Goal: Feedback & Contribution: Leave review/rating

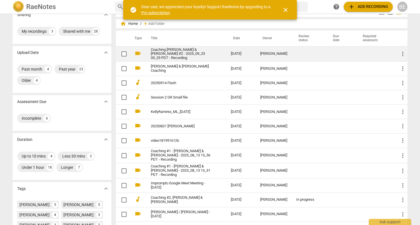
scroll to position [10, 0]
click at [164, 53] on link "Coaching [PERSON_NAME] & [PERSON_NAME] #2 - 2025_09_23 09_29 PDT - Recording" at bounding box center [181, 53] width 60 height 13
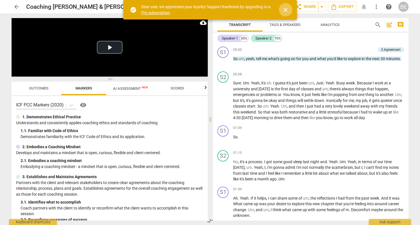
click at [286, 9] on span "close" at bounding box center [285, 9] width 7 height 7
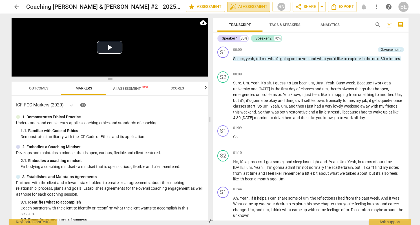
click at [259, 6] on span "auto_fix_high AI Assessment" at bounding box center [249, 6] width 38 height 7
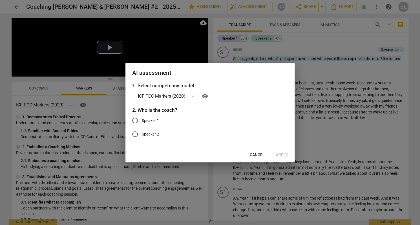
click at [320, 50] on div at bounding box center [210, 112] width 420 height 225
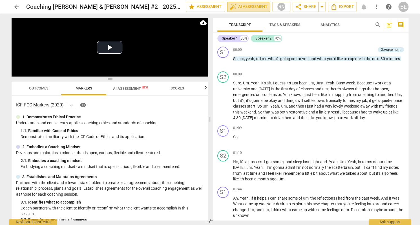
click at [253, 8] on span "auto_fix_high AI Assessment" at bounding box center [249, 6] width 38 height 7
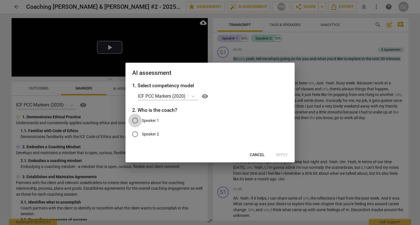
click at [136, 120] on input "Speaker 1" at bounding box center [135, 121] width 14 height 14
radio input "true"
click at [281, 154] on span "Apply" at bounding box center [282, 155] width 12 height 6
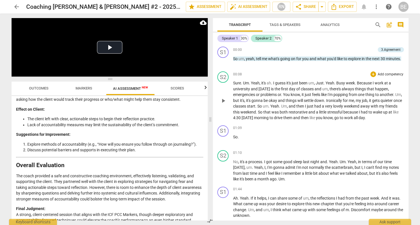
click at [281, 70] on div "S2 play_arrow pause 00:08 + Add competency keyboard_arrow_right Sure . Um . Yea…" at bounding box center [311, 96] width 196 height 54
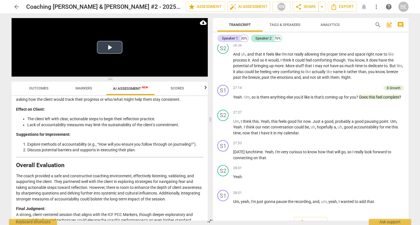
click at [112, 45] on button "Play Video" at bounding box center [109, 47] width 25 height 13
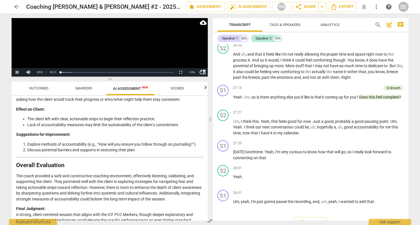
scroll to position [12, 0]
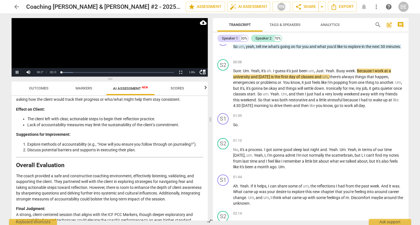
click at [117, 49] on video at bounding box center [110, 47] width 196 height 58
click at [19, 7] on span "arrow_back" at bounding box center [16, 6] width 7 height 7
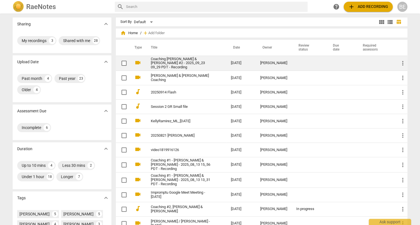
scroll to position [1, 0]
click at [232, 60] on td "[DATE]" at bounding box center [240, 62] width 29 height 15
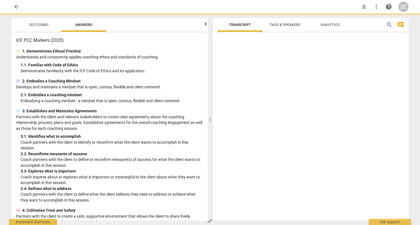
click at [232, 60] on div at bounding box center [311, 128] width 196 height 186
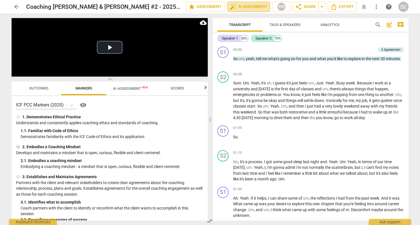
click at [257, 7] on span "auto_fix_high AI Assessment" at bounding box center [249, 6] width 38 height 7
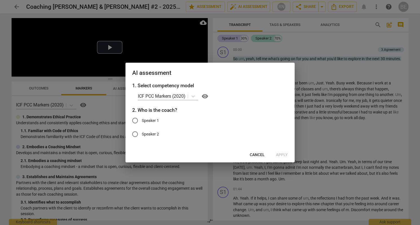
click at [257, 6] on div at bounding box center [210, 112] width 420 height 225
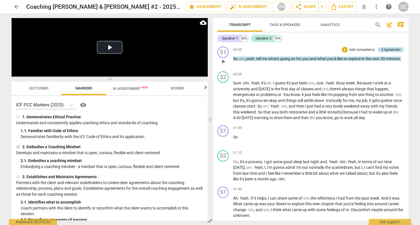
click at [388, 51] on div "3.Agreement" at bounding box center [390, 49] width 19 height 5
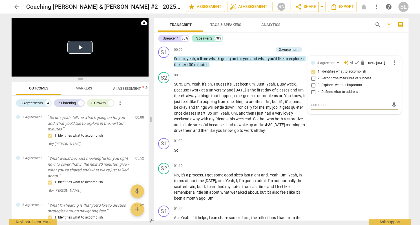
click at [81, 49] on button "Play Video" at bounding box center [79, 47] width 25 height 13
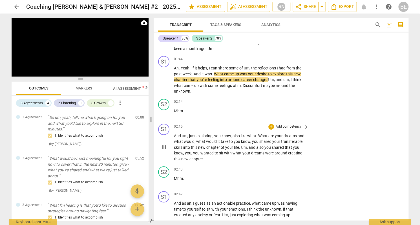
scroll to position [145, 0]
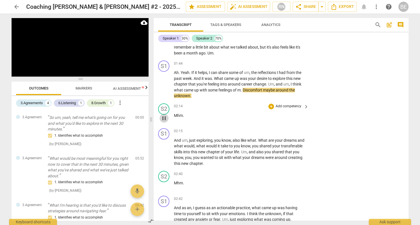
click at [165, 116] on span "pause" at bounding box center [164, 118] width 7 height 7
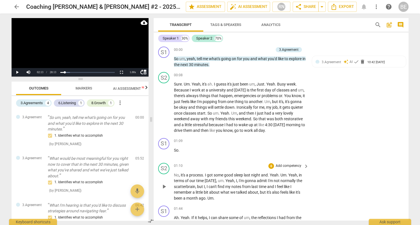
scroll to position [0, 0]
click at [318, 70] on div "3.Agreement auto_awesome AI check delete 10:42 [DATE] 1. Identifies what to acc…" at bounding box center [359, 67] width 87 height 17
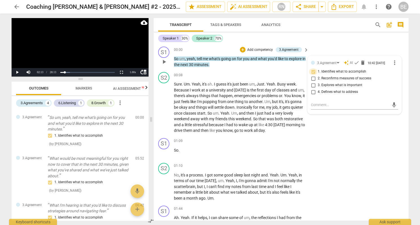
click at [313, 73] on input "1. Identifies what to accomplish" at bounding box center [313, 71] width 9 height 7
click at [312, 73] on input "1. Identifies what to accomplish" at bounding box center [313, 71] width 9 height 7
checkbox input "false"
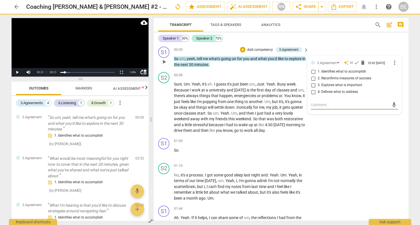
click at [320, 107] on textarea at bounding box center [350, 104] width 78 height 5
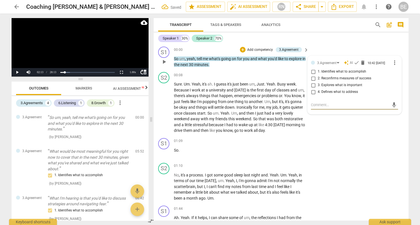
type textarea "N"
type textarea "Ni"
type textarea "Nic"
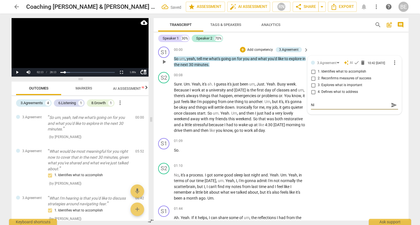
type textarea "Nic"
type textarea "Nice"
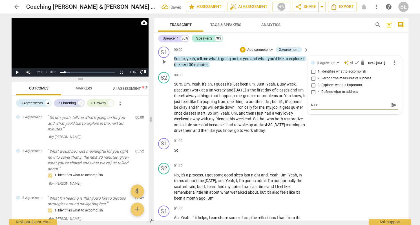
type textarea "Nice a"
type textarea "Nice as"
type textarea "Nice ask"
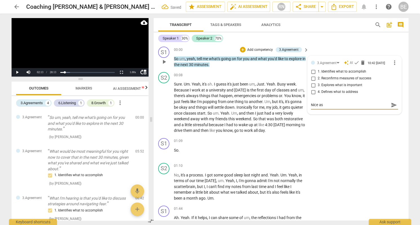
type textarea "Nice ask"
type textarea "Nice aski"
type textarea "Nice askin"
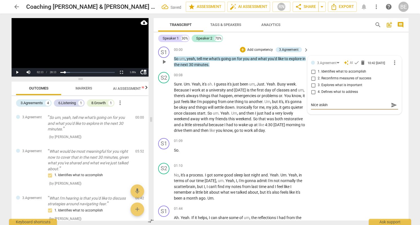
type textarea "Nice asking"
type textarea "Nice asking h"
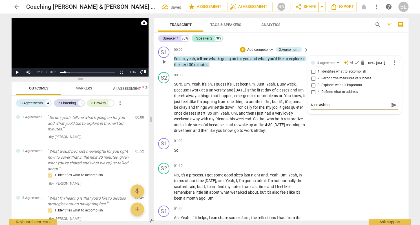
type textarea "Nice asking h"
type textarea "Nice asking he"
type textarea "Nice asking her"
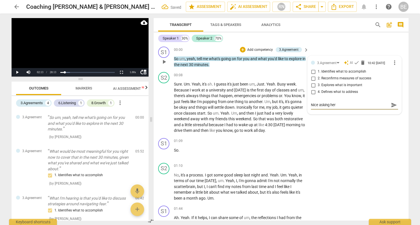
type textarea "Nice asking her"
type textarea "Nice asking her r"
type textarea "Nice asking her ri"
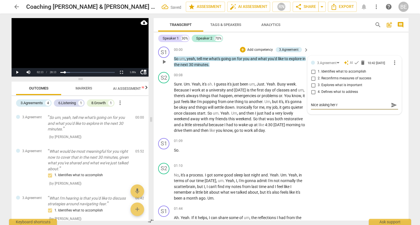
type textarea "Nice asking her ri"
type textarea "Nice asking her rig"
type textarea "Nice asking her righ"
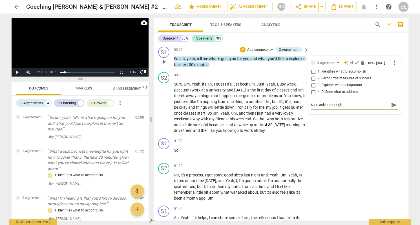
type textarea "Nice asking her right"
type textarea "Nice asking her right o"
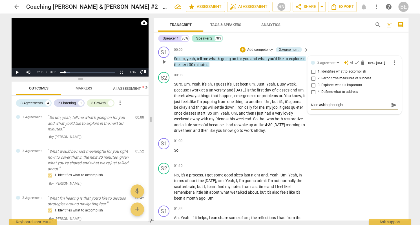
type textarea "Nice asking her right o"
type textarea "Nice asking her right ou"
type textarea "Nice asking her right out"
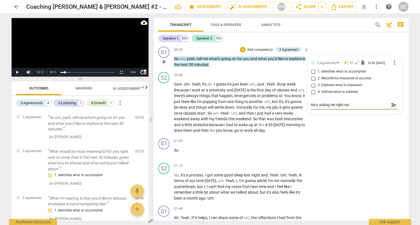
type textarea "Nice asking her right out"
type textarea "Nice asking her right out w"
type textarea "Nice asking her right out wh"
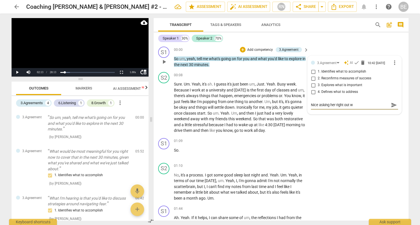
type textarea "Nice asking her right out wh"
type textarea "Nice asking her right out wha"
type textarea "Nice asking her right out what"
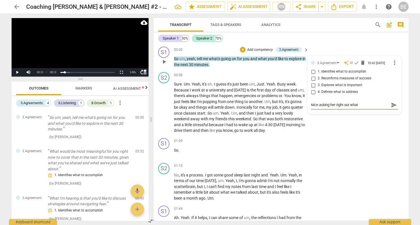
type textarea "Nice asking her right out what"
type textarea "Nice asking her right out what s"
type textarea "Nice asking her right out what sh"
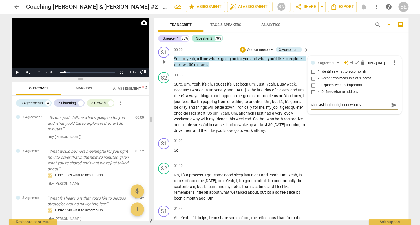
type textarea "Nice asking her right out what sh"
type textarea "Nice asking her right out what she"
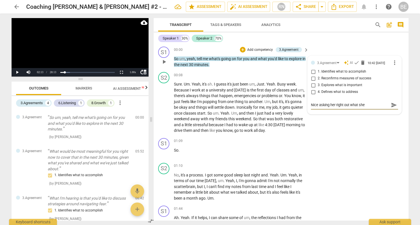
type textarea "Nice asking her right out what she w"
type textarea "Nice asking her right out what she wa"
type textarea "Nice asking her right out what she wan"
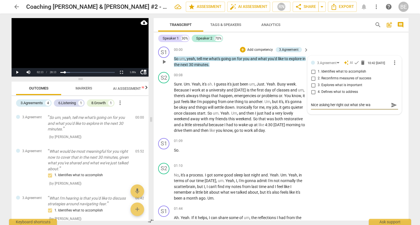
type textarea "Nice asking her right out what she wan"
type textarea "Nice asking her right out what she want"
type textarea "Nice asking her right out what she wante"
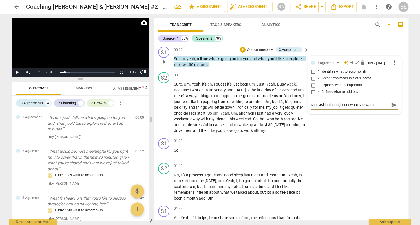
type textarea "Nice asking her right out what she wanted"
type textarea "Nice asking her right out what she wanted t"
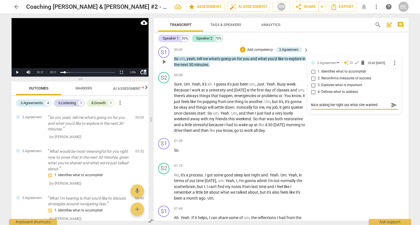
type textarea "Nice asking her right out what she wanted t"
type textarea "Nice asking her right out what she wanted to"
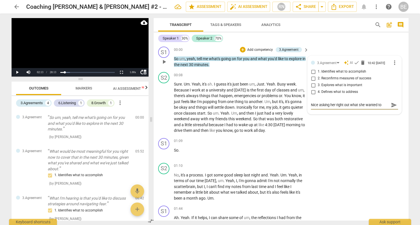
type textarea "Nice asking her right out what she wanted to e"
type textarea "Nice asking her right out what she wanted to ex"
type textarea "Nice asking her right out what she wanted to exp"
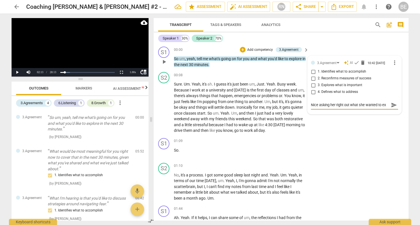
type textarea "Nice asking her right out what she wanted to exp"
type textarea "Nice asking her right out what she wanted to expl"
type textarea "Nice asking her right out what she wanted to explo"
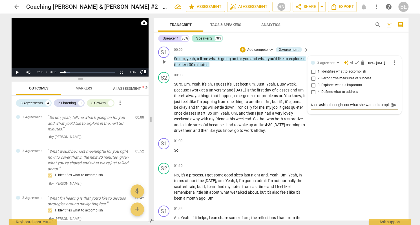
type textarea "Nice asking her right out what she wanted to explo"
type textarea "Nice asking her right out what she wanted to explor"
type textarea "Nice asking her right out what she wanted to explore"
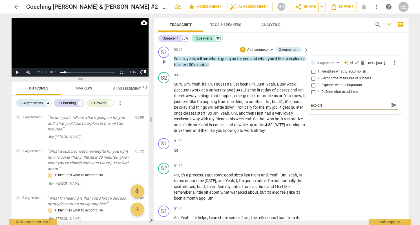
type textarea "Nice asking her right out what she wanted to explore."
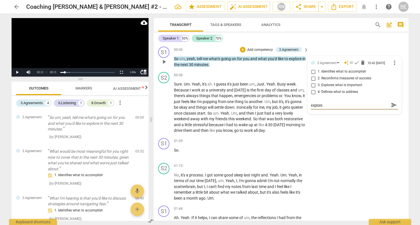
type textarea "Nice asking her right out what she wanted to explore."
type textarea "Nice asking her right out what she wanted to explore. I"
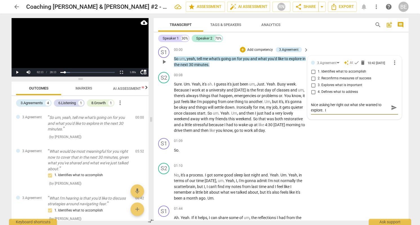
type textarea "Nice asking her right out what she wanted to explore. I"
type textarea "Nice asking her right out what she wanted to explore. I l"
type textarea "Nice asking her right out what she wanted to explore. I li"
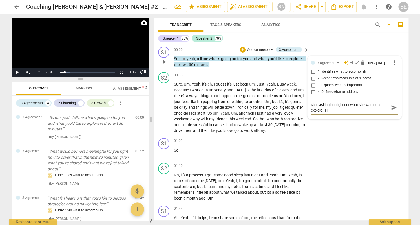
type textarea "Nice asking her right out what she wanted to explore. I lik"
type textarea "Nice asking her right out what she wanted to explore. I like"
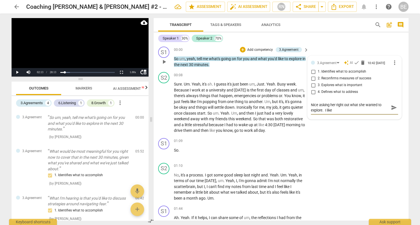
type textarea "Nice asking her right out what she wanted to explore. I like"
type textarea "Nice asking her right out what she wanted to explore. I like t"
type textarea "Nice asking her right out what she wanted to explore. I like th"
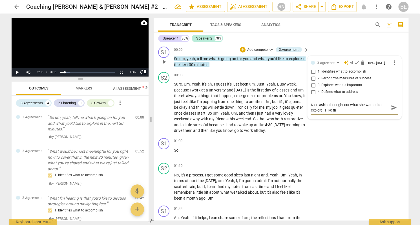
type textarea "Nice asking her right out what she wanted to explore. I like the"
type textarea "Nice asking her right out what she wanted to explore. I like the w"
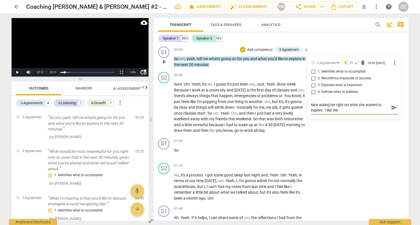
type textarea "Nice asking her right out what she wanted to explore. I like the w"
type textarea "Nice asking her right out what she wanted to explore. I like the wo"
type textarea "Nice asking her right out what she wanted to explore. I like the wor"
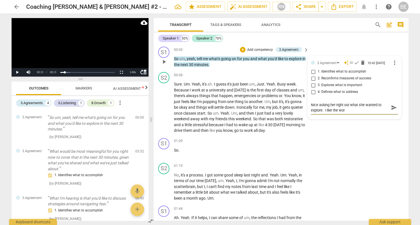
type textarea "Nice asking her right out what she wanted to explore. I like the work"
type textarea "Nice asking her right out what she wanted to explore. I like the wor"
type textarea "Nice asking her right out what she wanted to explore. I like the word"
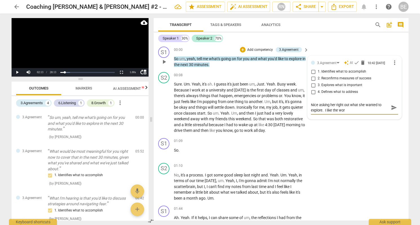
type textarea "Nice asking her right out what she wanted to explore. I like the word"
type textarea "Nice asking her right out what she wanted to explore. I like the word e"
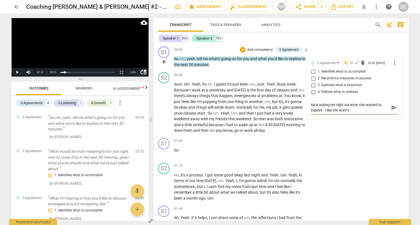
type textarea "Nice asking her right out what she wanted to explore. I like the word ex"
type textarea "Nice asking her right out what she wanted to explore. I like the word exp"
type textarea "Nice asking her right out what she wanted to explore. I like the word expl"
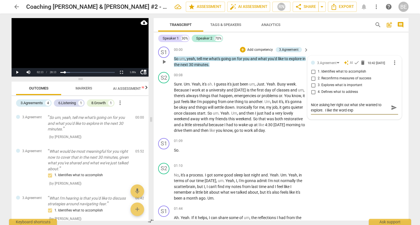
type textarea "Nice asking her right out what she wanted to explore. I like the word expl"
type textarea "Nice asking her right out what she wanted to explore. I like the word explo"
type textarea "Nice asking her right out what she wanted to explore. I like the word explor"
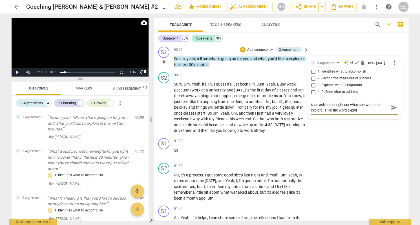
type textarea "Nice asking her right out what she wanted to explore. I like the word explore"
type textarea "Nice asking her right out what she wanted to explore. I like the word explore,"
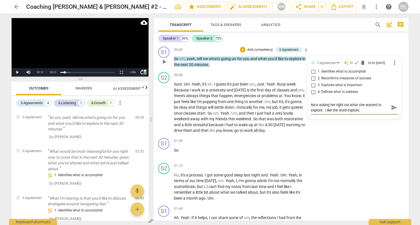
type textarea "Nice asking her right out what she wanted to explore. I like the word explore,"
type textarea "Nice asking her right out what she wanted to explore. I like the word explore, i"
type textarea "Nice asking her right out what she wanted to explore. I like the word explore, …"
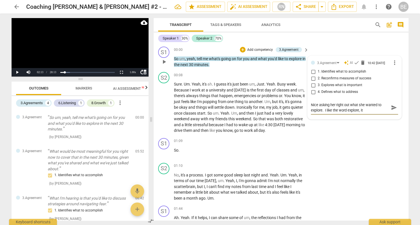
type textarea "Nice asking her right out what she wanted to explore. I like the word explore, …"
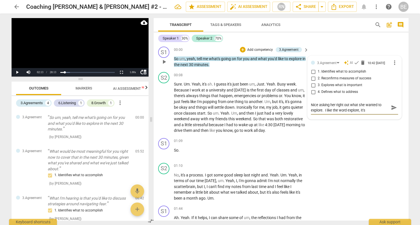
type textarea "Nice asking her right out what she wanted to explore. I like the word explore, …"
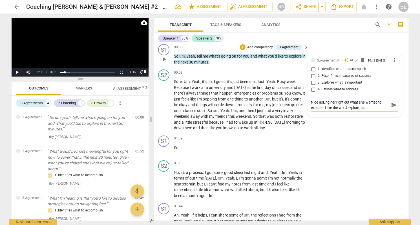
type textarea "Nice asking her right out what she wanted to explore. I like the word explore, …"
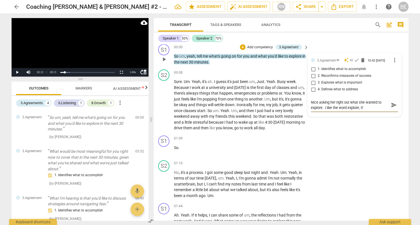
type textarea "Nice asking her right out what she wanted to explore. I like the word explore, …"
type textarea "Nice asking her right out what she wanted to explore. I like the word explore, i"
type textarea "Nice asking her right out what she wanted to explore. I like the word explore,"
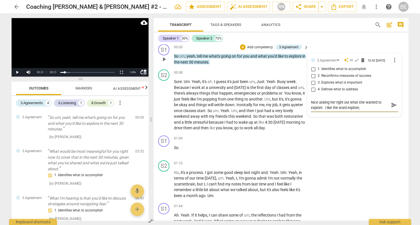
type textarea "Nice asking her right out what she wanted to explore. I like the word explore,"
type textarea "Nice asking her right out what she wanted to explore. I like the word explore"
type textarea "Nice asking her right out what she wanted to explore. I like the word explor"
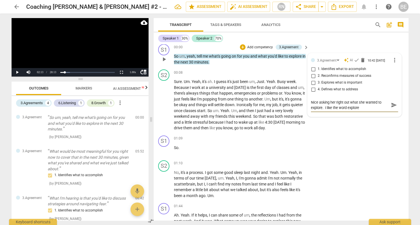
type textarea "Nice asking her right out what she wanted to explore. I like the word explor"
type textarea "Nice asking her right out what she wanted to explore. I like the word explo"
type textarea "Nice asking her right out what she wanted to explore. I like the word expl"
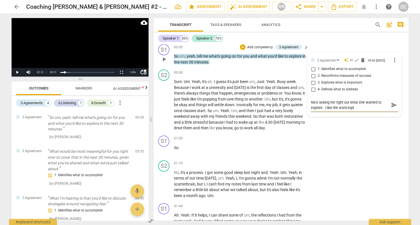
type textarea "Nice asking her right out what she wanted to explore. I like the word exp"
type textarea "Nice asking her right out what she wanted to explore. I like the word ex"
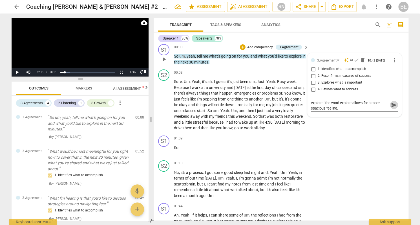
click at [391, 106] on span "send" at bounding box center [394, 105] width 6 height 6
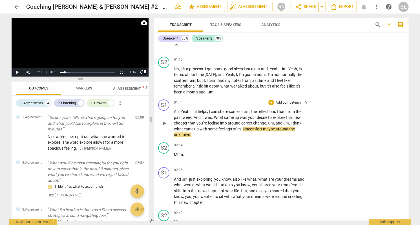
scroll to position [0, 0]
click at [294, 101] on p "Add competency" at bounding box center [288, 102] width 27 height 5
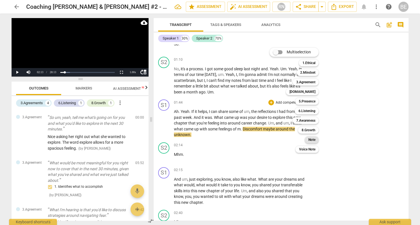
click at [312, 137] on b "Note" at bounding box center [311, 139] width 7 height 7
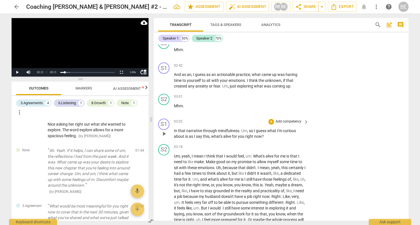
scroll to position [278, 0]
click at [162, 130] on span "play_arrow" at bounding box center [164, 133] width 7 height 7
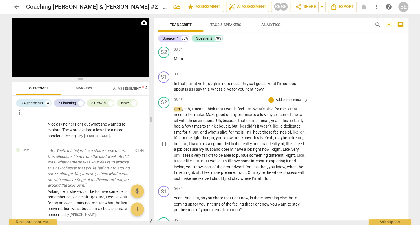
scroll to position [338, 0]
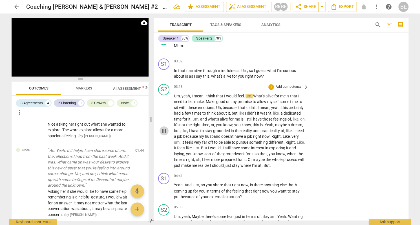
click at [164, 127] on span "pause" at bounding box center [164, 130] width 7 height 7
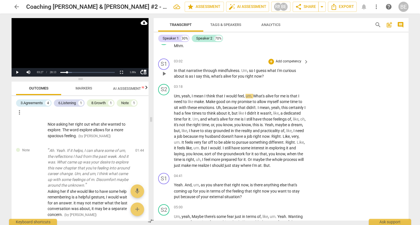
click at [282, 59] on p "Add competency" at bounding box center [288, 61] width 27 height 5
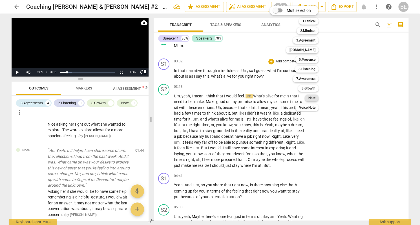
click at [315, 97] on b "Note" at bounding box center [311, 97] width 7 height 7
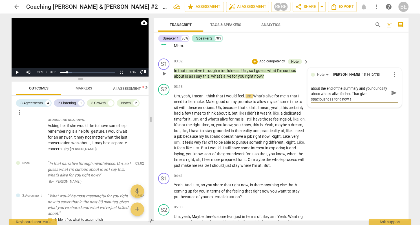
scroll to position [0, 0]
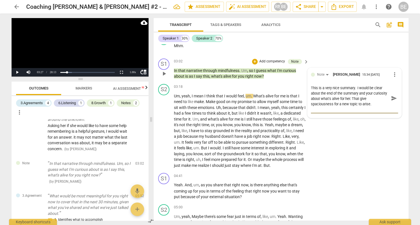
click at [391, 95] on span "send" at bounding box center [394, 98] width 6 height 6
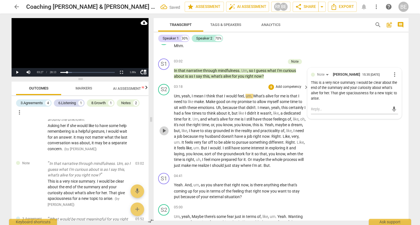
click at [162, 127] on span "play_arrow" at bounding box center [164, 130] width 7 height 7
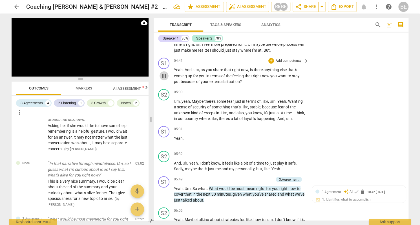
click at [165, 74] on span "pause" at bounding box center [164, 75] width 7 height 7
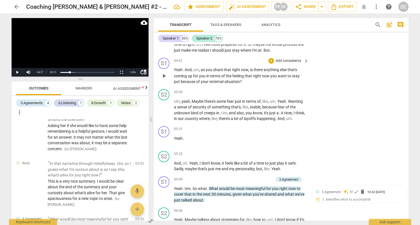
click at [297, 59] on p "Add competency" at bounding box center [288, 60] width 27 height 5
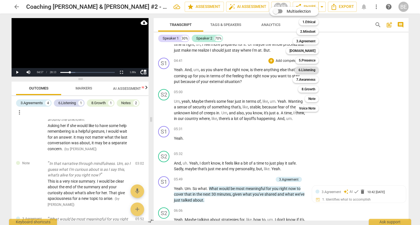
click at [314, 68] on b "6.Listening" at bounding box center [306, 70] width 17 height 7
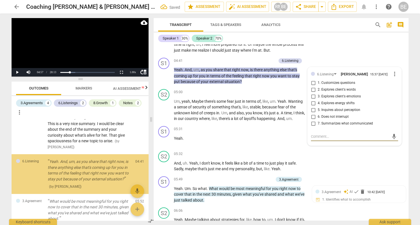
scroll to position [145, 0]
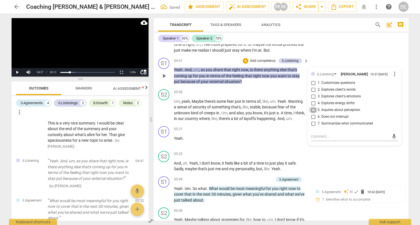
click at [312, 107] on input "5. Inquires about perception" at bounding box center [313, 109] width 9 height 7
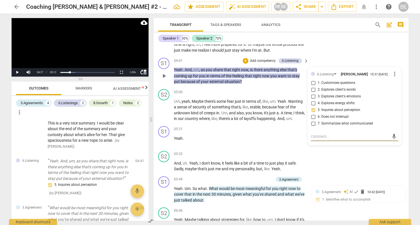
click at [318, 134] on textarea at bounding box center [350, 135] width 78 height 5
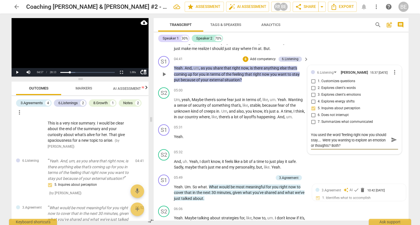
scroll to position [0, 0]
click at [266, 58] on p "Add competency" at bounding box center [263, 59] width 27 height 5
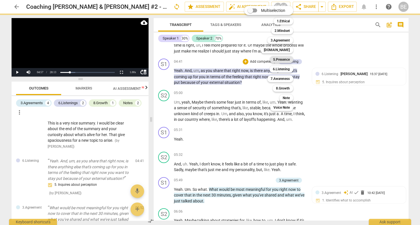
scroll to position [452, 0]
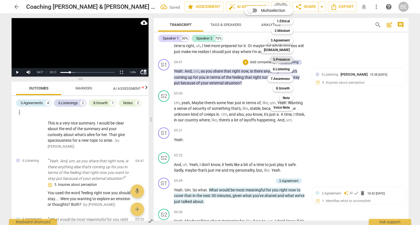
click at [278, 58] on b "5.Presence" at bounding box center [281, 59] width 17 height 7
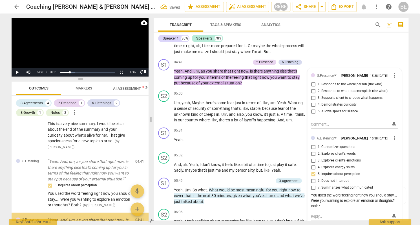
scroll to position [203, 0]
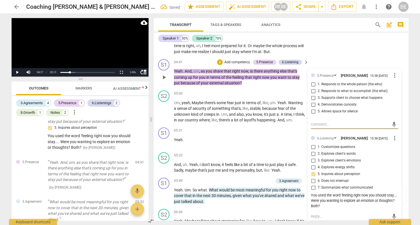
click at [314, 103] on input "4. Demonstrates curiosity" at bounding box center [313, 104] width 9 height 7
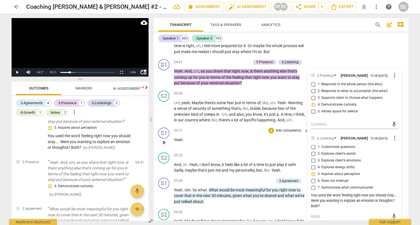
click at [221, 127] on div "05:31 + Add competency keyboard_arrow_right" at bounding box center [241, 130] width 135 height 6
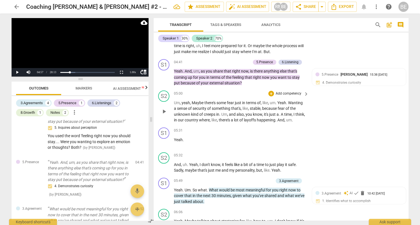
click at [162, 108] on span "play_arrow" at bounding box center [164, 111] width 7 height 7
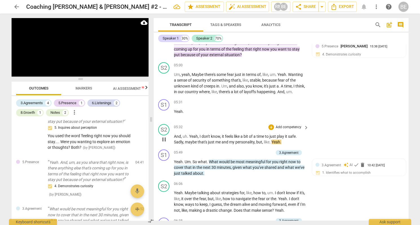
scroll to position [481, 0]
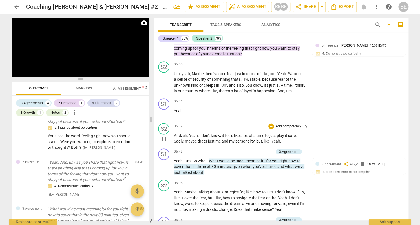
click at [195, 142] on div "S2 play_arrow pause 05:32 + Add competency keyboard_arrow_right And , uh . Yeah…" at bounding box center [281, 133] width 255 height 25
click at [166, 136] on span "pause" at bounding box center [164, 138] width 7 height 7
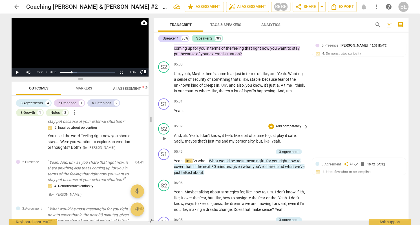
click at [284, 124] on p "Add competency" at bounding box center [288, 126] width 27 height 5
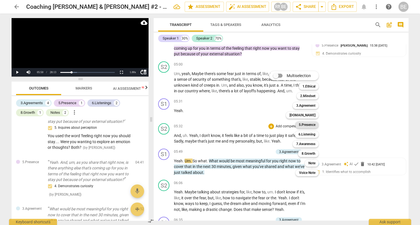
click at [305, 126] on b "5.Presence" at bounding box center [307, 124] width 17 height 7
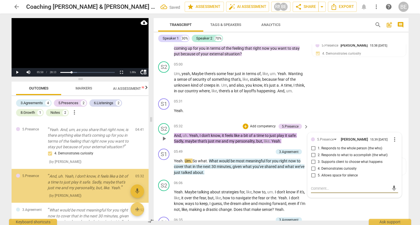
scroll to position [246, 0]
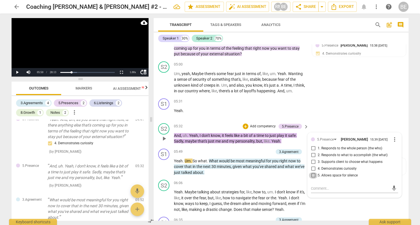
click at [313, 173] on input "5. Allows space for silence" at bounding box center [313, 175] width 9 height 7
click at [218, 166] on p "Yeah . Um . So what . What would be most meaningful for you right now to cover …" at bounding box center [240, 166] width 132 height 17
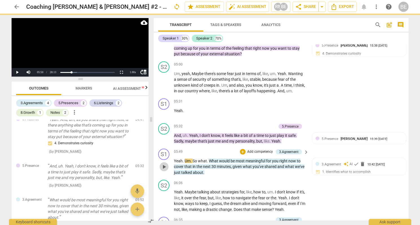
click at [164, 163] on span "play_arrow" at bounding box center [164, 166] width 7 height 7
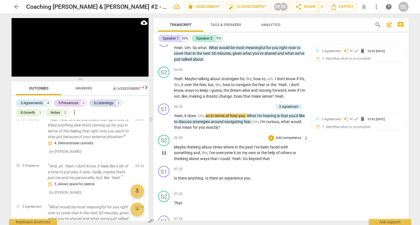
scroll to position [595, 0]
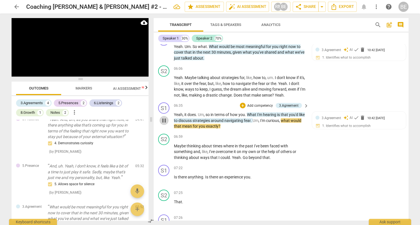
click at [162, 117] on span "pause" at bounding box center [164, 120] width 7 height 7
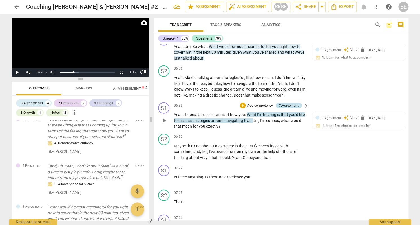
click at [287, 103] on div "3.Agreement" at bounding box center [288, 105] width 19 height 5
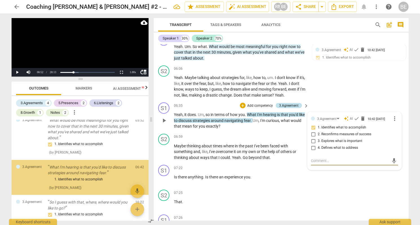
scroll to position [333, 0]
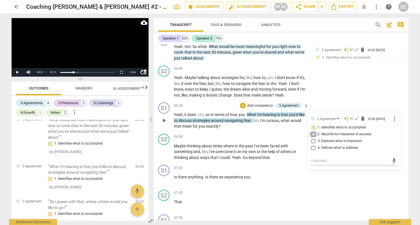
click at [312, 131] on input "2. Reconfirms measures of success" at bounding box center [313, 134] width 9 height 7
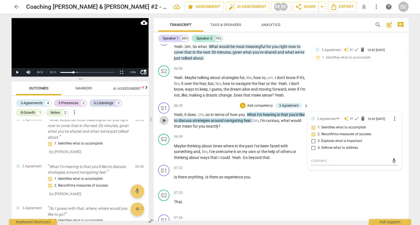
click at [166, 117] on span "play_arrow" at bounding box center [164, 120] width 7 height 7
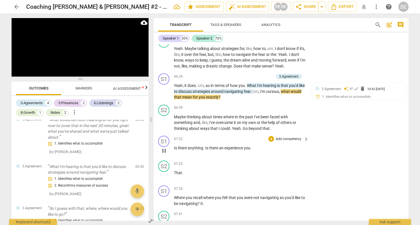
scroll to position [625, 0]
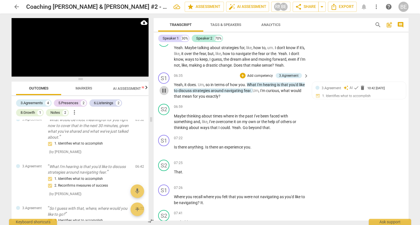
click at [166, 87] on span "pause" at bounding box center [164, 90] width 7 height 7
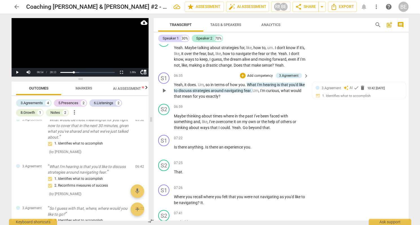
click at [263, 73] on p "Add competency" at bounding box center [260, 75] width 27 height 5
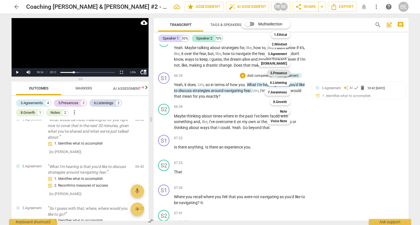
click at [284, 71] on b "5.Presence" at bounding box center [278, 73] width 17 height 7
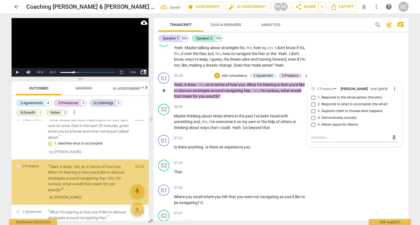
scroll to position [338, 0]
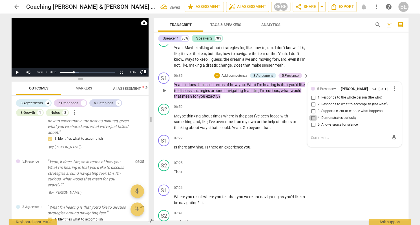
click at [313, 115] on input "4. Demonstrates curiosity" at bounding box center [313, 118] width 9 height 7
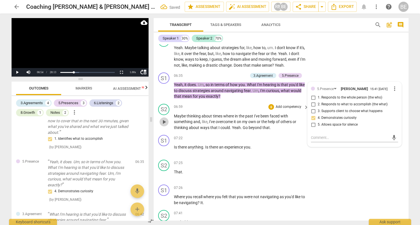
click at [163, 118] on span "play_arrow" at bounding box center [164, 121] width 7 height 7
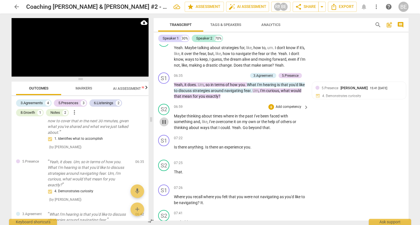
click at [164, 118] on span "pause" at bounding box center [164, 121] width 7 height 7
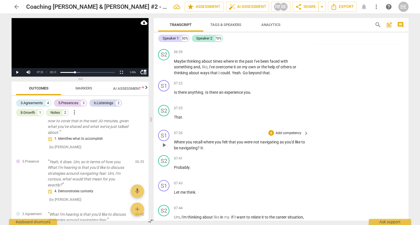
scroll to position [682, 0]
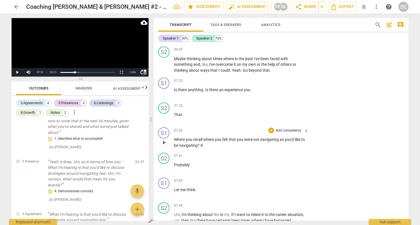
click at [164, 139] on span "play_arrow" at bounding box center [164, 142] width 7 height 7
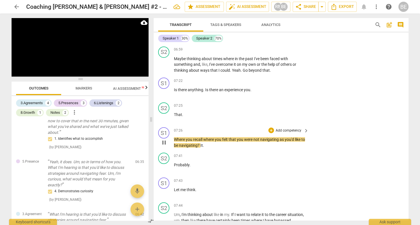
click at [280, 128] on p "Add competency" at bounding box center [288, 130] width 27 height 5
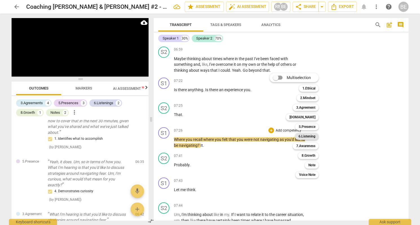
click at [314, 134] on b "6.Listening" at bounding box center [306, 136] width 17 height 7
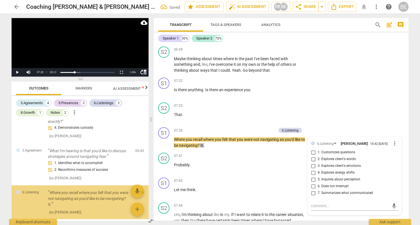
scroll to position [425, 0]
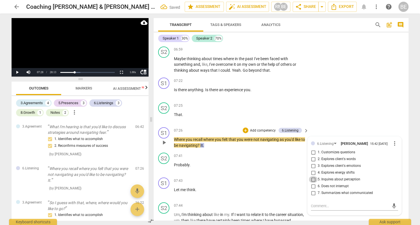
click at [311, 176] on input "5. Inquires about perception" at bounding box center [313, 179] width 9 height 7
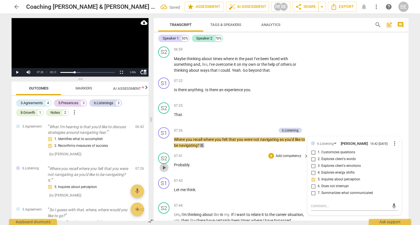
click at [164, 164] on span "play_arrow" at bounding box center [164, 167] width 7 height 7
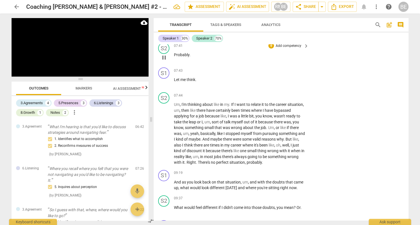
scroll to position [793, 0]
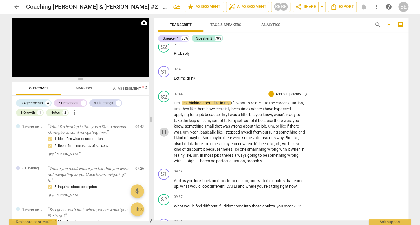
click at [165, 129] on span "pause" at bounding box center [164, 132] width 7 height 7
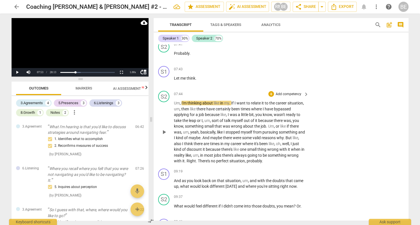
click at [296, 92] on p "Add competency" at bounding box center [288, 94] width 27 height 5
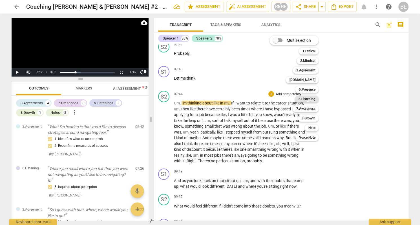
click at [313, 98] on b "6.Listening" at bounding box center [306, 99] width 17 height 7
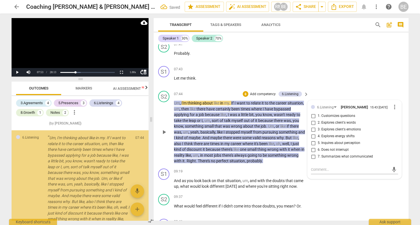
scroll to position [508, 0]
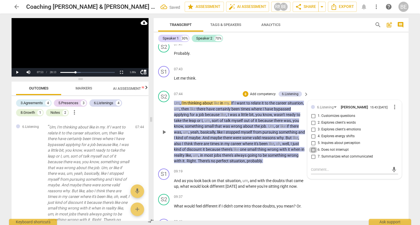
click at [313, 146] on input "6. Does not interrupt" at bounding box center [313, 149] width 9 height 7
click at [271, 92] on p "Add competency" at bounding box center [263, 94] width 27 height 5
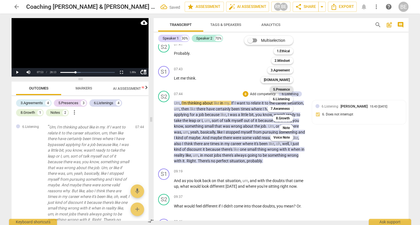
click at [289, 89] on b "5.Presence" at bounding box center [281, 89] width 17 height 7
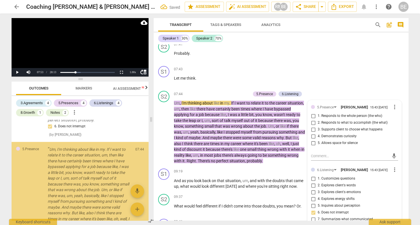
scroll to position [633, 0]
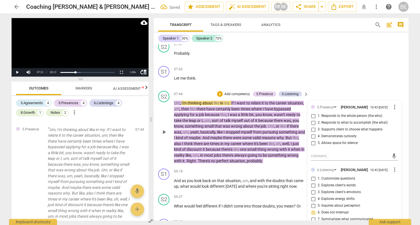
click at [325, 140] on span "5. Allows space for silence" at bounding box center [338, 142] width 40 height 5
click at [318, 140] on input "5. Allows space for silence" at bounding box center [313, 143] width 9 height 7
click at [164, 129] on span "play_arrow" at bounding box center [164, 132] width 7 height 7
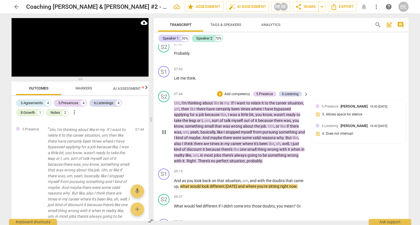
scroll to position [793, 0]
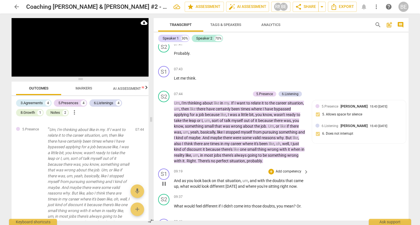
click at [165, 180] on span "pause" at bounding box center [164, 183] width 7 height 7
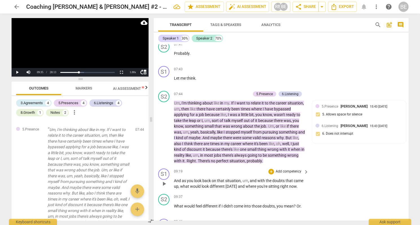
click at [289, 169] on p "Add competency" at bounding box center [288, 171] width 27 height 5
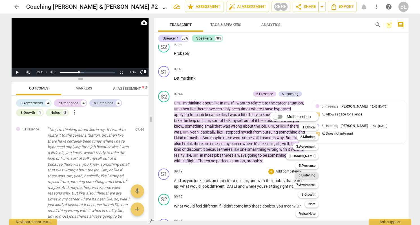
click at [313, 174] on b "6.Listening" at bounding box center [306, 175] width 17 height 7
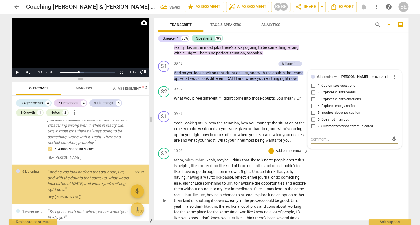
scroll to position [718, 0]
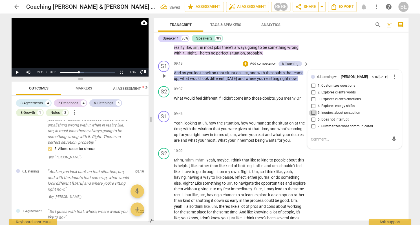
click at [313, 109] on input "5. Inquires about perception" at bounding box center [313, 112] width 9 height 7
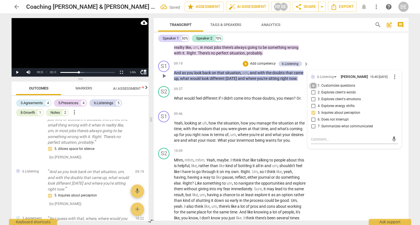
click at [314, 82] on input "1. Customizes questions" at bounding box center [313, 85] width 9 height 7
click at [173, 159] on div "play_arrow pause" at bounding box center [167, 200] width 14 height 83
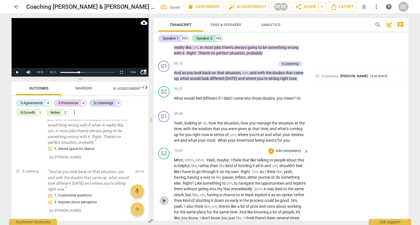
click at [166, 197] on span "play_arrow" at bounding box center [164, 200] width 7 height 7
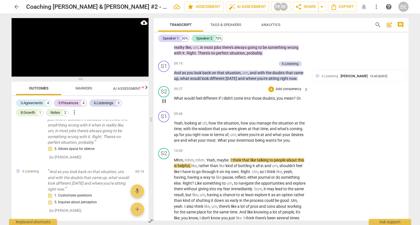
click at [174, 96] on span "What" at bounding box center [179, 98] width 10 height 5
click at [178, 96] on span "What" at bounding box center [179, 98] width 10 height 5
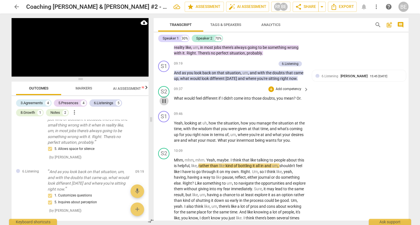
click at [166, 98] on span "pause" at bounding box center [164, 101] width 7 height 7
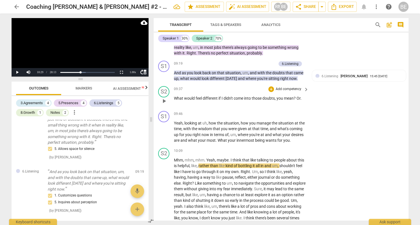
click at [176, 96] on span "What" at bounding box center [179, 98] width 10 height 5
click at [165, 98] on span "play_arrow" at bounding box center [164, 101] width 7 height 7
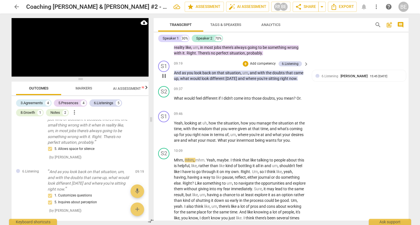
scroll to position [0, 0]
click at [165, 111] on div "S1" at bounding box center [163, 116] width 11 height 11
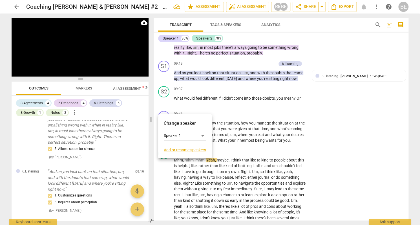
click at [323, 134] on div at bounding box center [210, 112] width 420 height 225
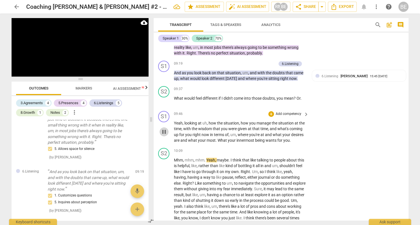
click at [165, 128] on span "pause" at bounding box center [164, 131] width 7 height 7
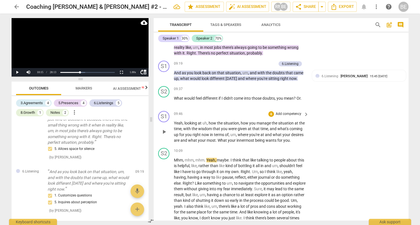
click at [294, 111] on p "Add competency" at bounding box center [288, 113] width 27 height 5
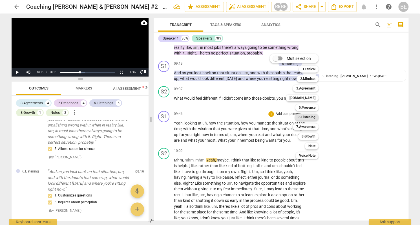
click at [305, 116] on b "6.Listening" at bounding box center [306, 117] width 17 height 7
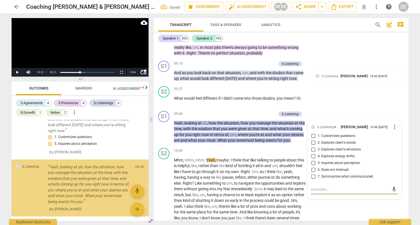
scroll to position [779, 0]
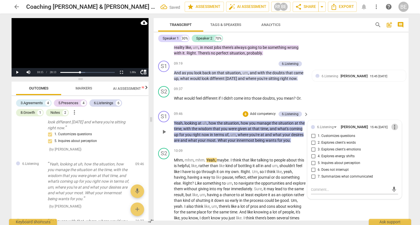
click at [393, 124] on span "more_vert" at bounding box center [394, 127] width 7 height 7
click at [392, 129] on li "Delete" at bounding box center [399, 130] width 19 height 11
click at [332, 109] on div "S1 play_arrow pause 09:46 + Add competency 6.Listening keyboard_arrow_right Yea…" at bounding box center [281, 127] width 255 height 37
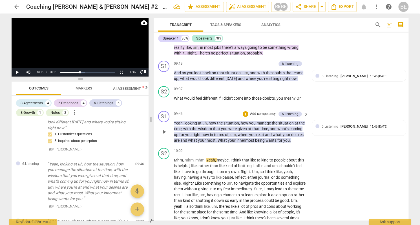
click at [267, 111] on p "Add competency" at bounding box center [263, 113] width 27 height 5
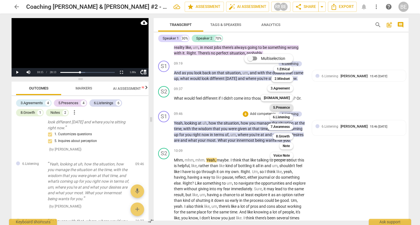
click at [287, 107] on b "5.Presence" at bounding box center [281, 107] width 17 height 7
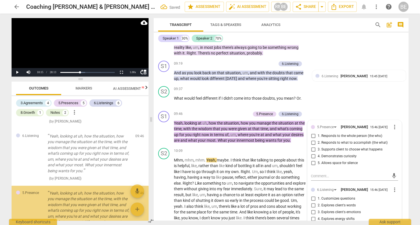
scroll to position [835, 0]
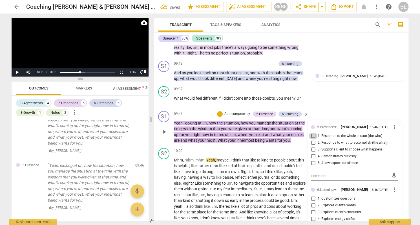
click at [315, 133] on input "1. Responds to the whole person (the who)" at bounding box center [313, 136] width 9 height 7
click at [312, 146] on input "3. Supports client to choose what happens" at bounding box center [313, 149] width 9 height 7
drag, startPoint x: 312, startPoint y: 133, endPoint x: 312, endPoint y: 136, distance: 2.8
click at [312, 139] on input "2. Responds to what to accomplish (the what)" at bounding box center [313, 142] width 9 height 7
click at [313, 146] on input "3. Supports client to choose what happens" at bounding box center [313, 149] width 9 height 7
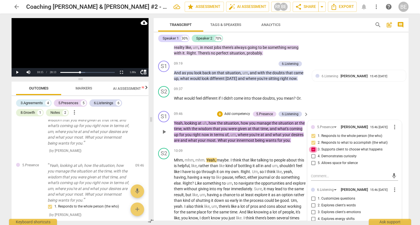
click at [314, 146] on input "3. Supports client to choose what happens" at bounding box center [313, 149] width 9 height 7
click at [165, 128] on span "play_arrow" at bounding box center [164, 131] width 7 height 7
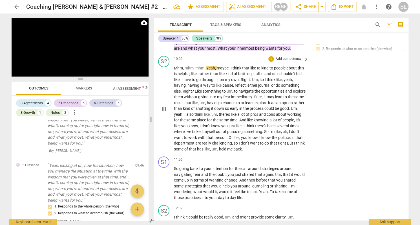
scroll to position [996, 0]
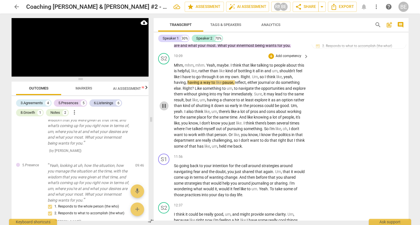
click at [165, 102] on span "pause" at bounding box center [164, 105] width 7 height 7
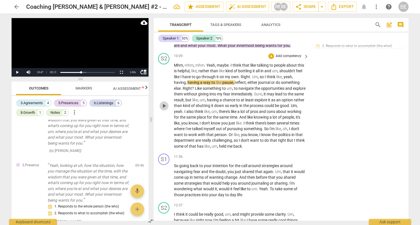
click at [165, 102] on span "play_arrow" at bounding box center [164, 105] width 7 height 7
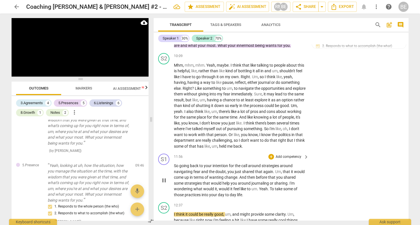
click at [167, 177] on span "pause" at bounding box center [164, 180] width 7 height 7
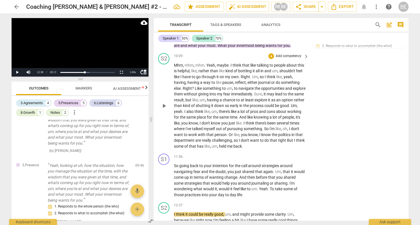
click at [289, 54] on p "Add competency" at bounding box center [288, 56] width 27 height 5
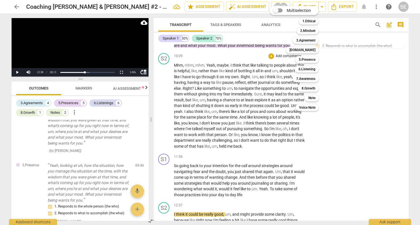
click at [328, 121] on div at bounding box center [210, 112] width 420 height 225
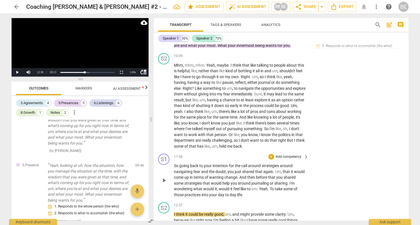
click at [284, 154] on p "Add competency" at bounding box center [288, 156] width 27 height 5
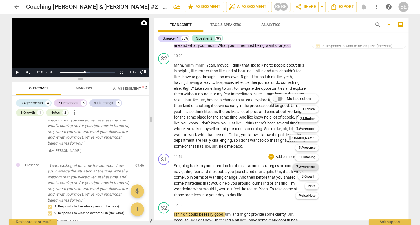
click at [306, 165] on b "7.Awareness" at bounding box center [305, 166] width 19 height 7
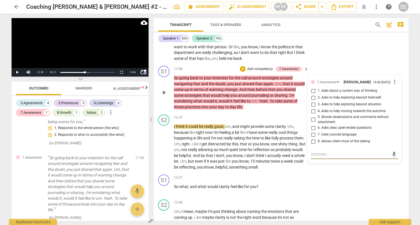
scroll to position [1089, 0]
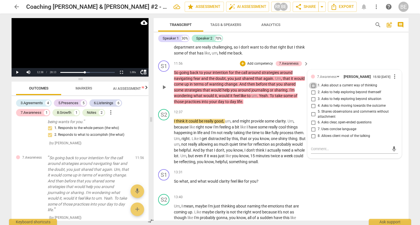
click at [312, 82] on input "1. Asks about a current way of thinking" at bounding box center [313, 85] width 9 height 7
click at [327, 146] on textarea at bounding box center [350, 148] width 78 height 5
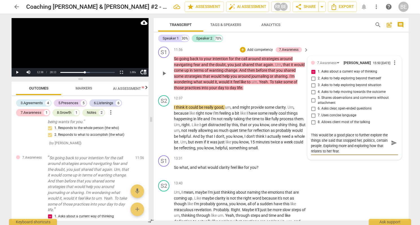
scroll to position [1101, 0]
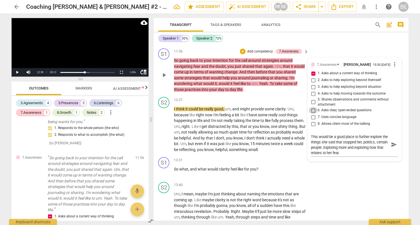
click at [312, 107] on input "6. Asks clear, open-ended questions" at bounding box center [313, 110] width 9 height 7
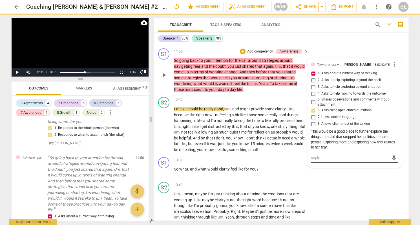
click at [315, 155] on textarea at bounding box center [350, 158] width 78 height 6
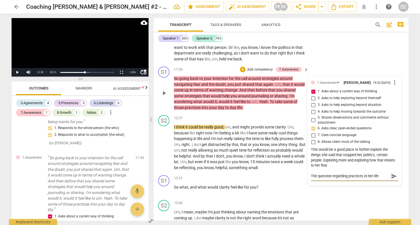
scroll to position [1084, 0]
drag, startPoint x: 316, startPoint y: 165, endPoint x: 381, endPoint y: 167, distance: 64.6
click at [381, 173] on textarea "The question regarding practices in her life" at bounding box center [350, 176] width 78 height 6
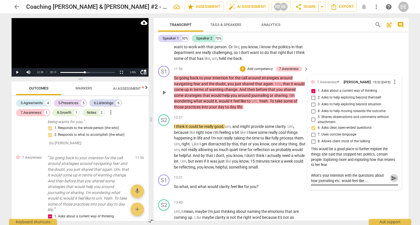
click at [392, 175] on span "send" at bounding box center [394, 178] width 6 height 6
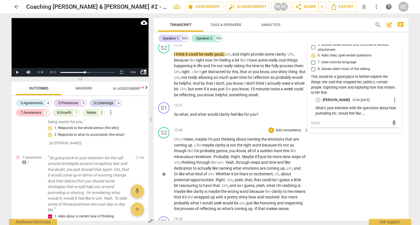
scroll to position [1156, 0]
click at [295, 102] on p "Add competency" at bounding box center [288, 104] width 27 height 5
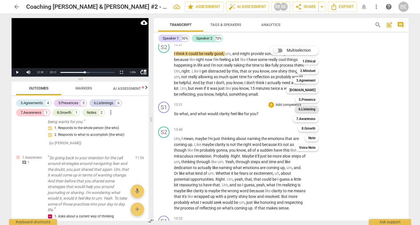
click at [311, 109] on b "6.Listening" at bounding box center [306, 109] width 17 height 7
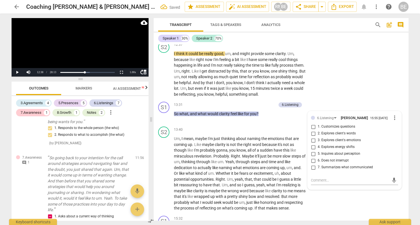
scroll to position [994, 0]
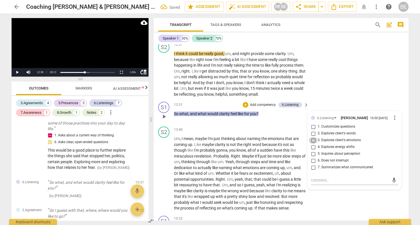
click at [313, 137] on input "3. Explores client's emotions" at bounding box center [313, 140] width 9 height 7
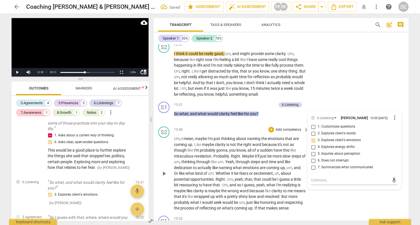
click at [264, 124] on div "S2 play_arrow pause 13:40 + Add competency keyboard_arrow_right Um , I mean , m…" at bounding box center [281, 168] width 255 height 89
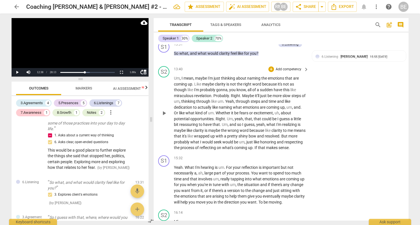
scroll to position [1217, 0]
click at [165, 109] on span "play_arrow" at bounding box center [164, 112] width 7 height 7
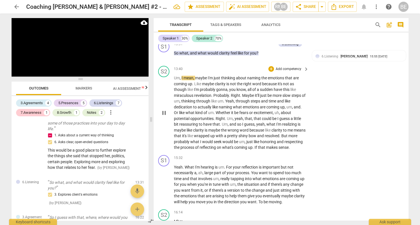
click at [179, 102] on p "Um , I mean , maybe I'm just thinking about naming the emotions that are coming…" at bounding box center [240, 112] width 132 height 75
click at [177, 105] on span "dedication" at bounding box center [183, 107] width 19 height 5
click at [165, 109] on span "pause" at bounding box center [164, 112] width 7 height 7
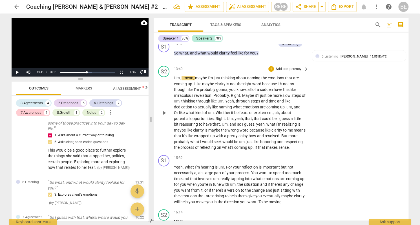
click at [174, 105] on span "dedication" at bounding box center [183, 107] width 19 height 5
click at [164, 109] on span "play_arrow" at bounding box center [164, 112] width 7 height 7
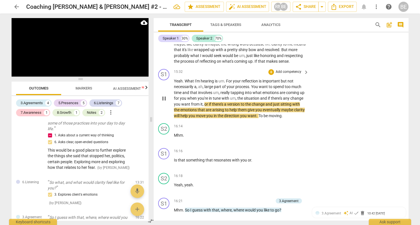
scroll to position [0, 0]
click at [166, 97] on span "pause" at bounding box center [164, 98] width 7 height 7
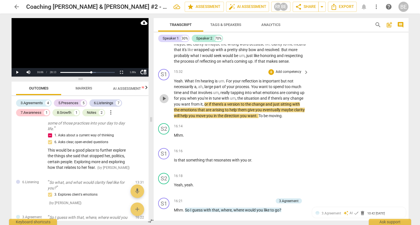
click at [165, 98] on span "play_arrow" at bounding box center [164, 98] width 7 height 7
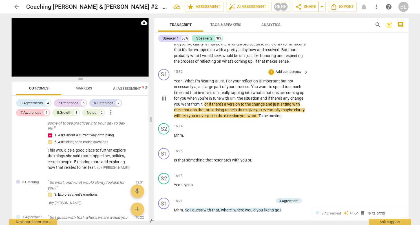
click at [165, 98] on span "pause" at bounding box center [164, 98] width 7 height 7
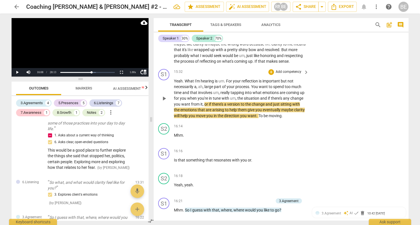
click at [295, 69] on p "Add competency" at bounding box center [288, 71] width 27 height 5
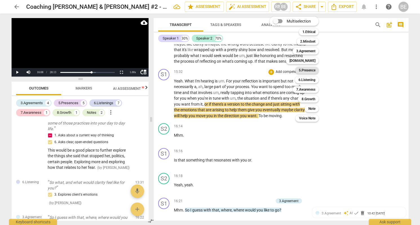
click at [309, 68] on b "5.Presence" at bounding box center [307, 70] width 17 height 7
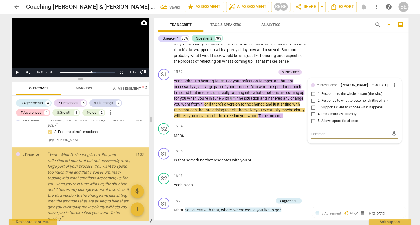
scroll to position [1057, 0]
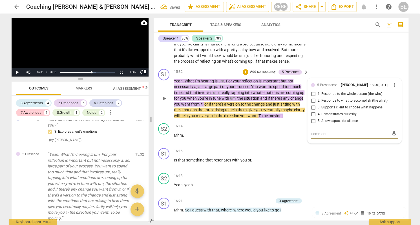
click at [269, 69] on p "Add competency" at bounding box center [263, 71] width 27 height 5
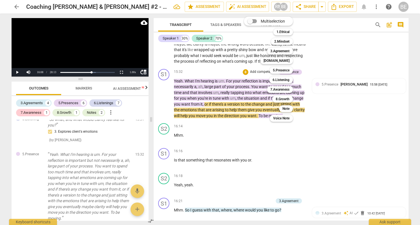
click at [350, 79] on div at bounding box center [210, 112] width 420 height 225
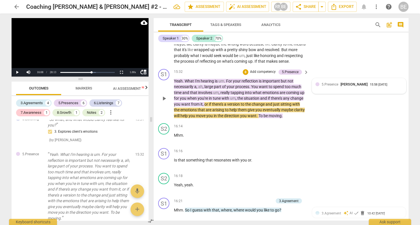
click at [391, 85] on div "5.Presence [PERSON_NAME] 15:58 [DATE]" at bounding box center [359, 86] width 87 height 9
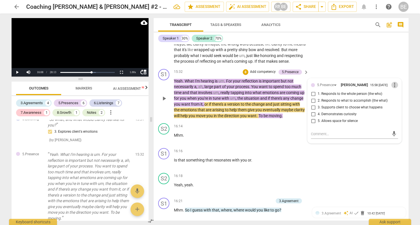
click at [393, 82] on span "more_vert" at bounding box center [394, 85] width 7 height 7
click at [395, 92] on li "Delete" at bounding box center [399, 92] width 19 height 11
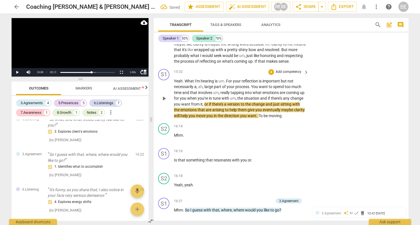
click at [291, 69] on p "Add competency" at bounding box center [288, 71] width 27 height 5
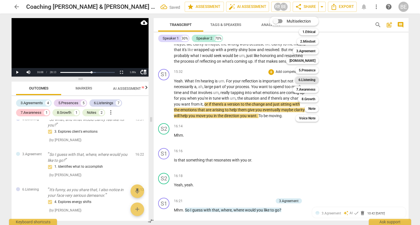
click at [308, 80] on b "6.Listening" at bounding box center [306, 79] width 17 height 7
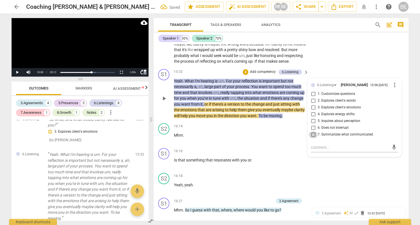
click at [313, 131] on input "7. Summarizes what communicated" at bounding box center [313, 134] width 9 height 7
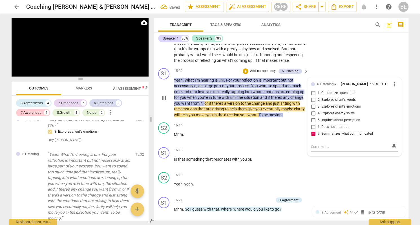
scroll to position [1304, 0]
click at [166, 97] on span "pause" at bounding box center [164, 97] width 7 height 7
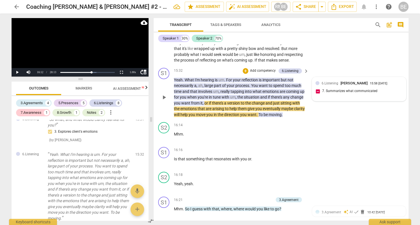
click at [328, 88] on div "6.Listening [PERSON_NAME] 15:58 [DATE] 7. Summarizes what communicated" at bounding box center [359, 88] width 87 height 17
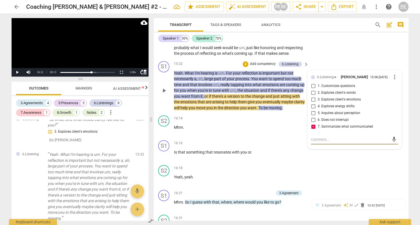
click at [317, 138] on textarea at bounding box center [350, 139] width 78 height 5
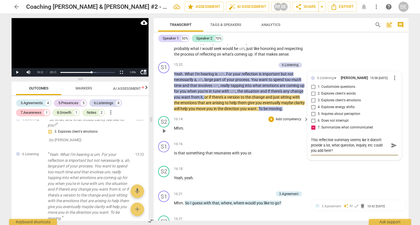
scroll to position [0, 0]
click at [265, 147] on div "16:16 + Add competency keyboard_arrow_right" at bounding box center [241, 144] width 135 height 6
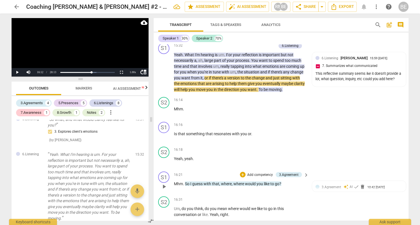
click at [164, 187] on span "play_arrow" at bounding box center [164, 186] width 7 height 7
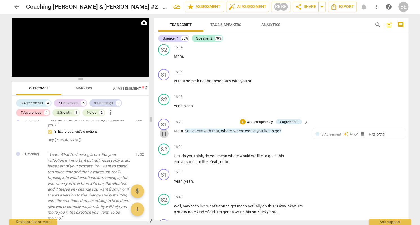
click at [166, 134] on span "pause" at bounding box center [164, 133] width 7 height 7
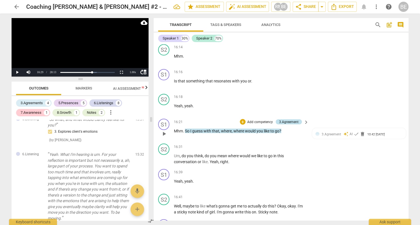
click at [293, 123] on div "3.Agreement" at bounding box center [288, 121] width 19 height 5
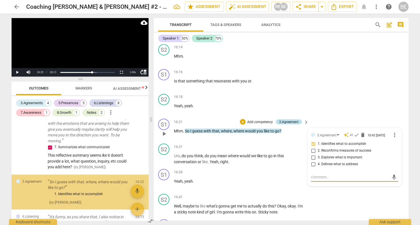
scroll to position [1135, 0]
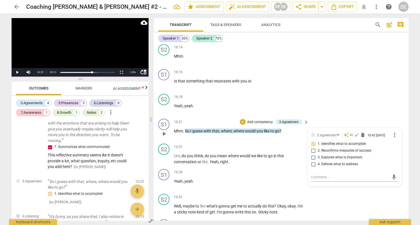
click at [263, 122] on p "Add competency" at bounding box center [260, 121] width 27 height 5
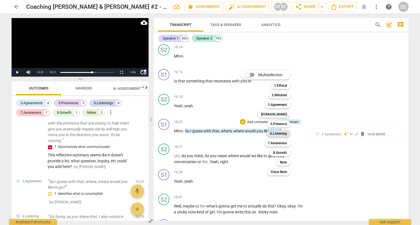
click at [274, 136] on b "6.Listening" at bounding box center [278, 133] width 17 height 7
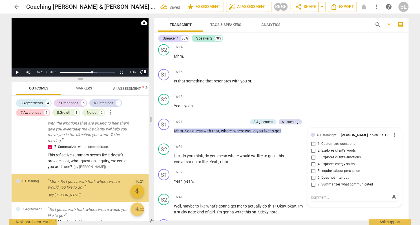
scroll to position [1131, 0]
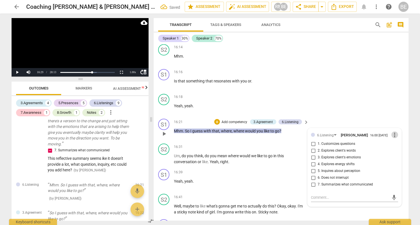
click at [394, 135] on span "more_vert" at bounding box center [394, 134] width 7 height 7
click at [393, 144] on li "Delete" at bounding box center [399, 146] width 19 height 11
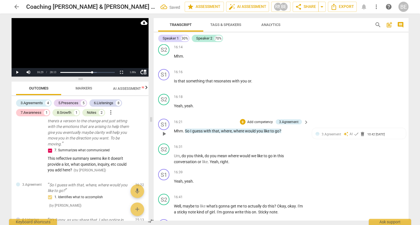
click at [256, 122] on p "Add competency" at bounding box center [260, 121] width 27 height 5
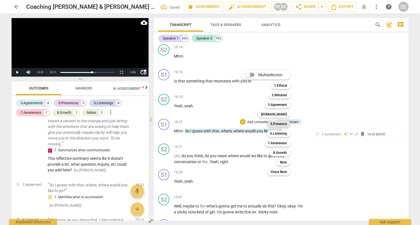
click at [278, 122] on b "5.Presence" at bounding box center [278, 123] width 17 height 7
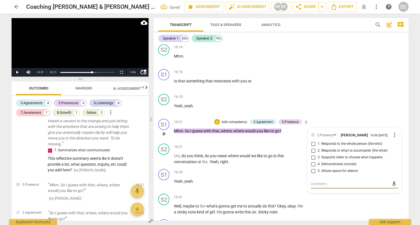
click at [311, 159] on input "3. Supports client to choose what happens" at bounding box center [313, 157] width 9 height 7
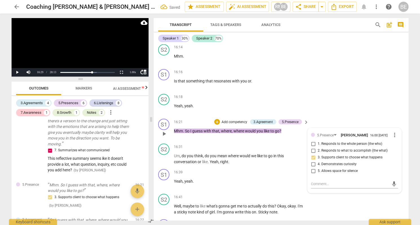
scroll to position [0, 0]
click at [319, 185] on textarea at bounding box center [350, 182] width 78 height 5
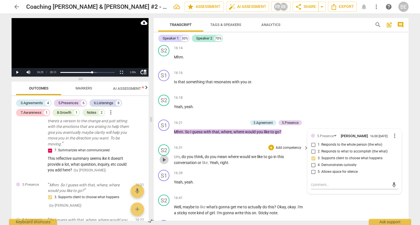
click at [164, 159] on span "play_arrow" at bounding box center [164, 159] width 7 height 7
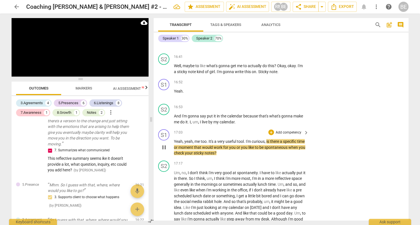
scroll to position [0, 0]
click at [165, 145] on span "pause" at bounding box center [164, 147] width 7 height 7
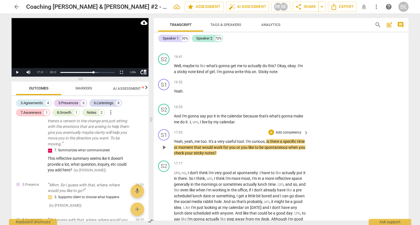
click at [281, 131] on p "Add competency" at bounding box center [288, 132] width 27 height 5
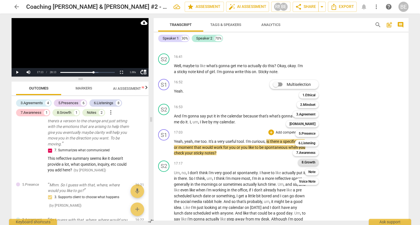
click at [314, 160] on b "8.Growth" at bounding box center [309, 162] width 14 height 7
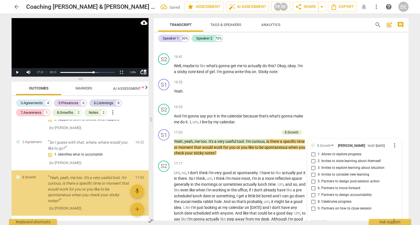
scroll to position [1525, 0]
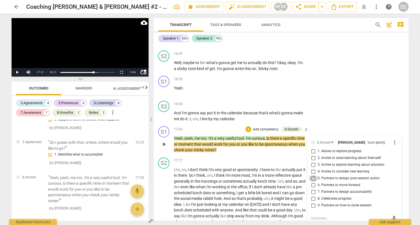
click at [314, 177] on input "5. Partners to design post-session action" at bounding box center [313, 178] width 9 height 7
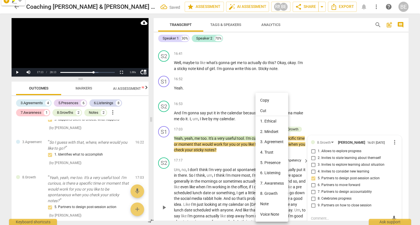
click at [303, 118] on div at bounding box center [210, 112] width 420 height 225
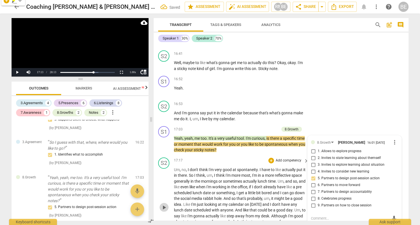
click at [163, 204] on span "play_arrow" at bounding box center [164, 207] width 7 height 7
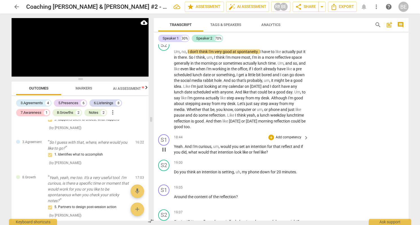
scroll to position [1642, 0]
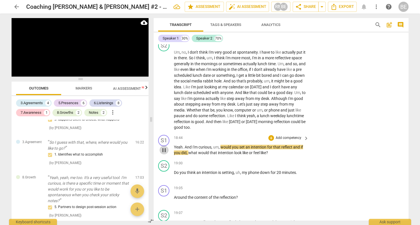
click at [165, 147] on span "pause" at bounding box center [164, 150] width 7 height 7
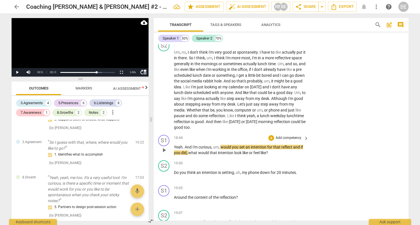
click at [283, 136] on p "Add competency" at bounding box center [288, 137] width 27 height 5
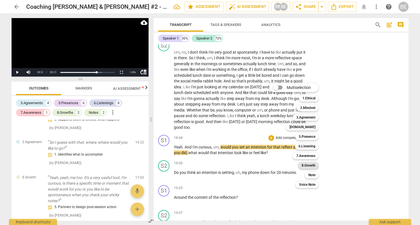
click at [313, 163] on b "8.Growth" at bounding box center [309, 165] width 14 height 7
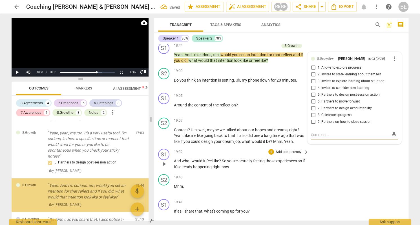
scroll to position [1255, 0]
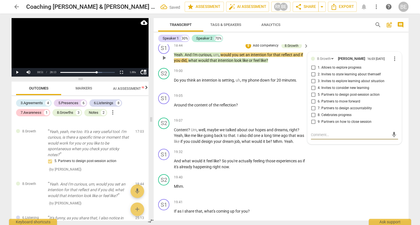
click at [313, 98] on input "6. Partners to move forward" at bounding box center [313, 101] width 9 height 7
click at [332, 132] on textarea at bounding box center [350, 134] width 78 height 5
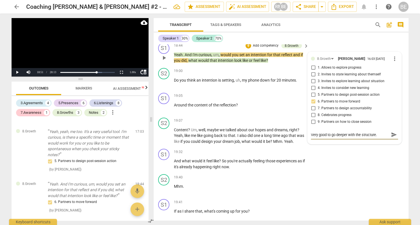
click at [393, 133] on span "send" at bounding box center [394, 134] width 6 height 6
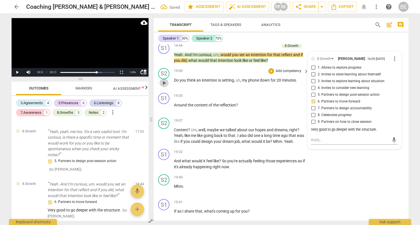
click at [166, 80] on span "play_arrow" at bounding box center [164, 83] width 7 height 7
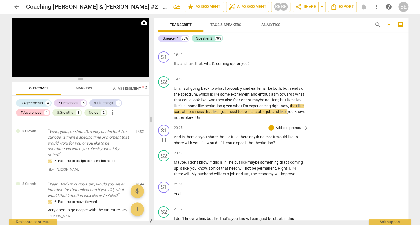
click at [282, 126] on p "Add competency" at bounding box center [288, 128] width 27 height 5
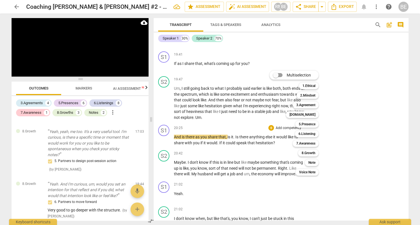
click at [167, 133] on div at bounding box center [210, 112] width 420 height 225
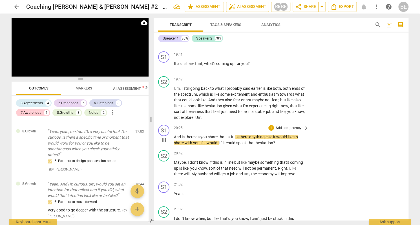
click at [279, 126] on p "Add competency" at bounding box center [288, 128] width 27 height 5
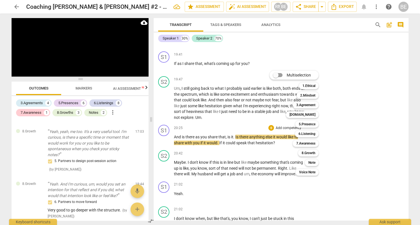
click at [229, 133] on div at bounding box center [210, 112] width 420 height 225
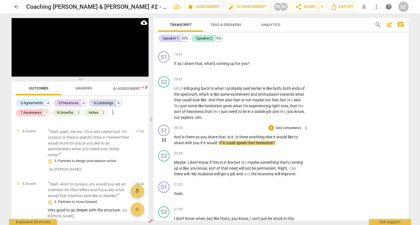
click at [280, 126] on p "Add competency" at bounding box center [288, 128] width 27 height 5
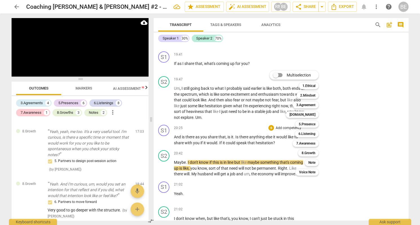
click at [164, 164] on div at bounding box center [210, 112] width 420 height 225
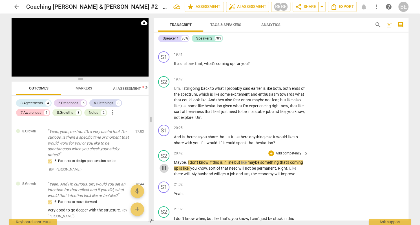
click at [164, 165] on span "pause" at bounding box center [164, 168] width 7 height 7
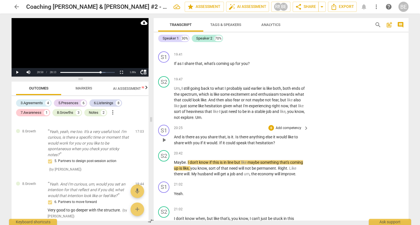
click at [286, 126] on p "Add competency" at bounding box center [288, 128] width 27 height 5
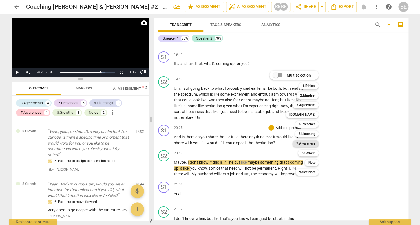
click at [309, 142] on b "7.Awareness" at bounding box center [305, 143] width 19 height 7
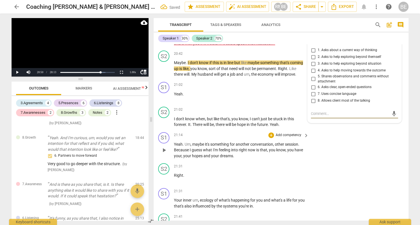
scroll to position [1982, 0]
drag, startPoint x: 313, startPoint y: 52, endPoint x: 314, endPoint y: 62, distance: 10.0
click at [313, 54] on input "2. Asks to help exploring beyond themself" at bounding box center [313, 57] width 9 height 7
drag, startPoint x: 314, startPoint y: 51, endPoint x: 316, endPoint y: 58, distance: 6.4
click at [314, 54] on input "2. Asks to help exploring beyond themself" at bounding box center [313, 57] width 9 height 7
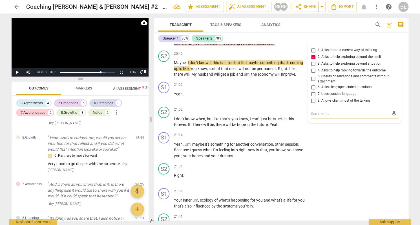
click at [323, 111] on textarea at bounding box center [350, 113] width 78 height 5
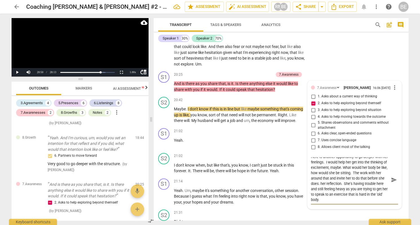
scroll to position [0, 0]
click at [392, 177] on span "send" at bounding box center [394, 180] width 6 height 6
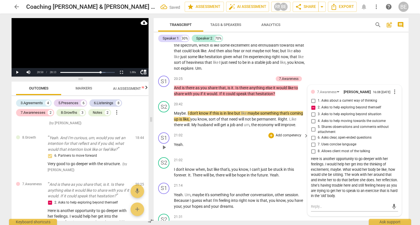
scroll to position [1933, 0]
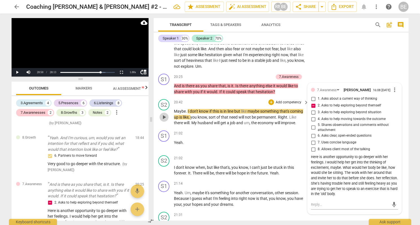
click at [167, 114] on span "play_arrow" at bounding box center [164, 117] width 7 height 7
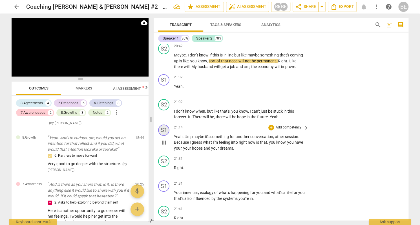
scroll to position [0, 0]
drag, startPoint x: 164, startPoint y: 113, endPoint x: 217, endPoint y: 128, distance: 55.0
click at [262, 135] on div "S1 play_arrow pause 00:00 + Add competency 3.Agreement keyboard_arrow_right So …" at bounding box center [281, 132] width 255 height 176
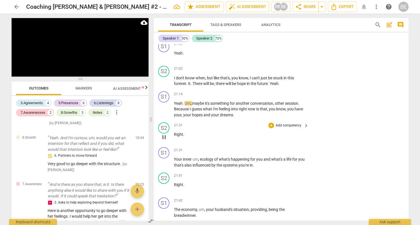
scroll to position [2022, 0]
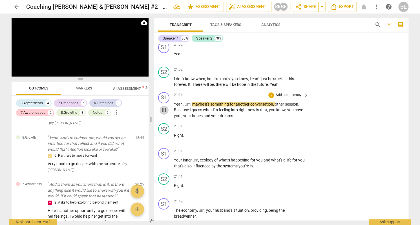
click at [164, 109] on span "pause" at bounding box center [164, 110] width 7 height 7
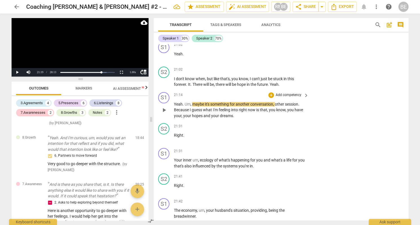
click at [293, 93] on p "Add competency" at bounding box center [288, 95] width 27 height 5
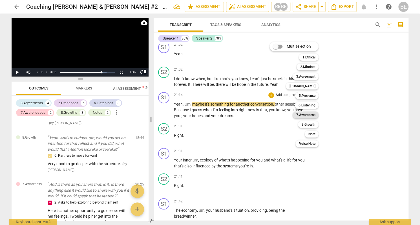
click at [314, 114] on b "7.Awareness" at bounding box center [305, 114] width 19 height 7
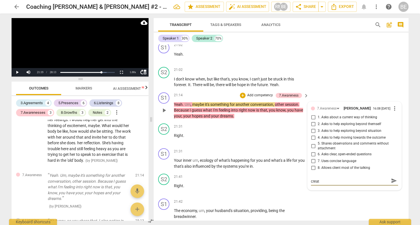
scroll to position [0, 0]
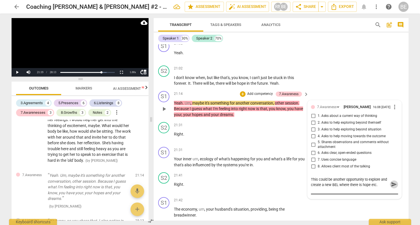
click at [392, 185] on span "send" at bounding box center [394, 184] width 6 height 6
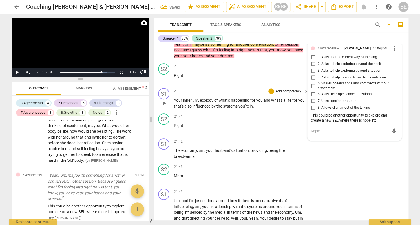
scroll to position [2081, 0]
click at [165, 103] on span "play_arrow" at bounding box center [164, 103] width 7 height 7
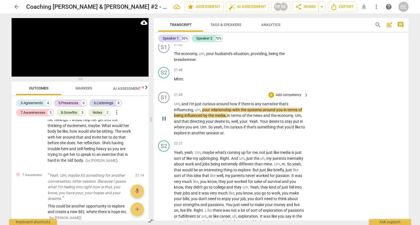
scroll to position [0, 0]
click at [289, 93] on p "Add competency" at bounding box center [288, 95] width 27 height 5
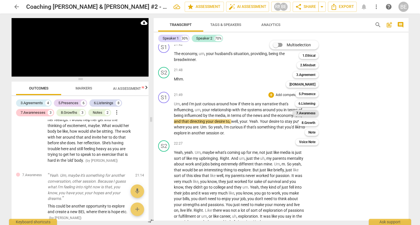
click at [316, 111] on div "7.Awareness" at bounding box center [306, 113] width 26 height 7
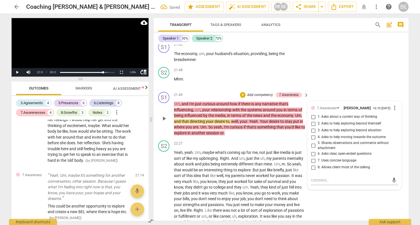
scroll to position [1465, 0]
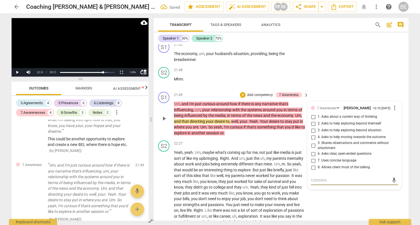
drag, startPoint x: 313, startPoint y: 113, endPoint x: 317, endPoint y: 125, distance: 12.8
click at [313, 114] on input "1. Asks about a current way of thinking" at bounding box center [313, 116] width 9 height 7
click at [337, 181] on div "mic" at bounding box center [354, 180] width 87 height 9
click at [337, 178] on textarea at bounding box center [350, 179] width 78 height 5
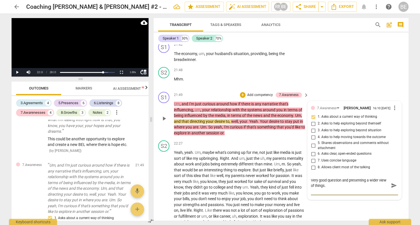
click at [324, 183] on textarea "Very good question and presenting a wider view of things." at bounding box center [350, 185] width 78 height 16
click at [393, 183] on span "send" at bounding box center [394, 185] width 6 height 6
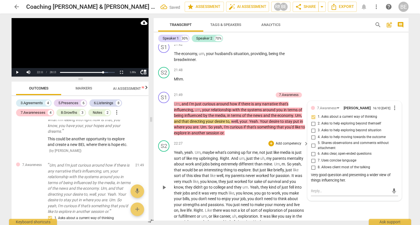
click at [162, 184] on span "play_arrow" at bounding box center [164, 187] width 7 height 7
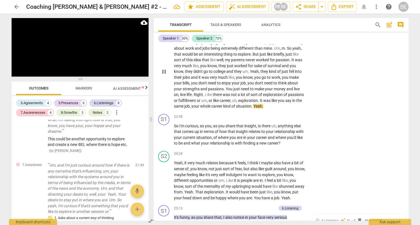
scroll to position [2295, 0]
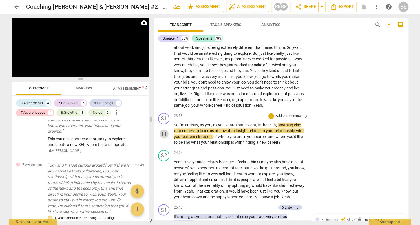
click at [165, 130] on span "pause" at bounding box center [164, 133] width 7 height 7
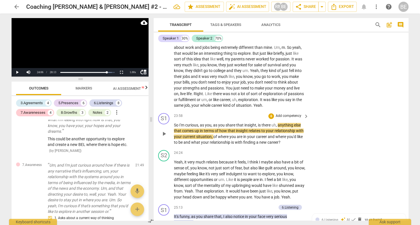
click at [286, 113] on p "Add competency" at bounding box center [288, 115] width 27 height 5
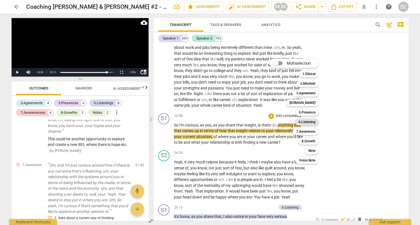
click at [314, 122] on b "6.Listening" at bounding box center [306, 121] width 17 height 7
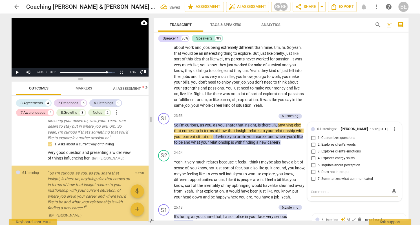
scroll to position [1539, 0]
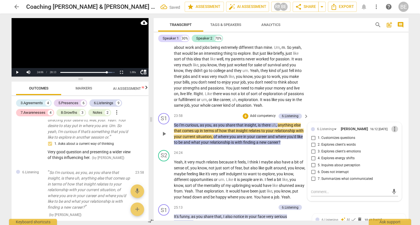
click at [393, 126] on span "more_vert" at bounding box center [394, 129] width 7 height 7
click at [399, 134] on li "Delete" at bounding box center [399, 134] width 19 height 11
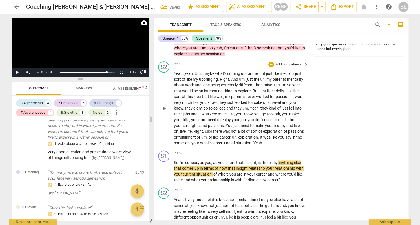
scroll to position [2253, 0]
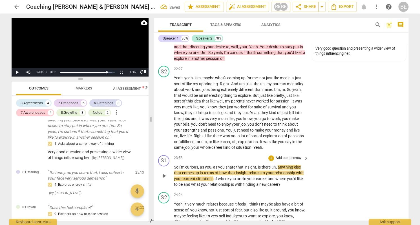
click at [288, 155] on p "Add competency" at bounding box center [288, 157] width 27 height 5
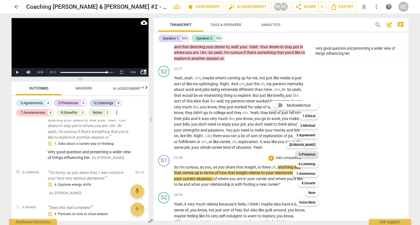
click at [310, 154] on b "5.Presence" at bounding box center [307, 154] width 17 height 7
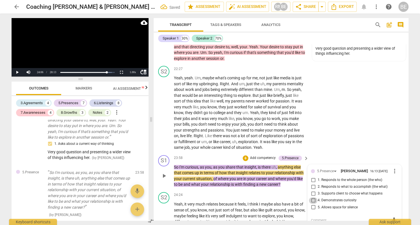
click at [312, 197] on input "4. Demonstrates curiosity" at bounding box center [313, 200] width 9 height 7
click at [336, 217] on textarea at bounding box center [350, 219] width 78 height 5
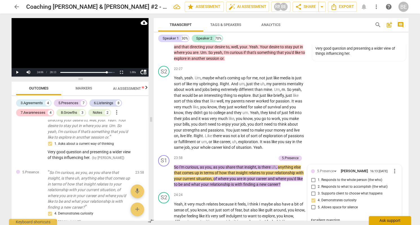
scroll to position [2255, 0]
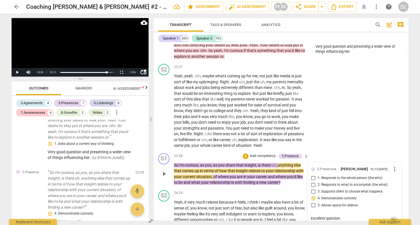
click at [393, 217] on span "send" at bounding box center [394, 220] width 6 height 6
click at [305, 153] on span "keyboard_arrow_right" at bounding box center [306, 156] width 7 height 7
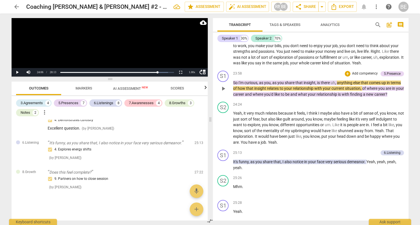
scroll to position [2127, 0]
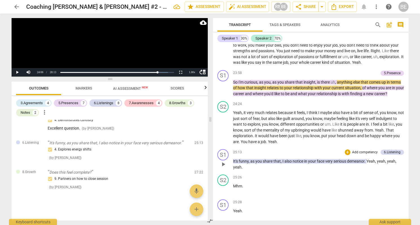
click at [362, 150] on p "Add competency" at bounding box center [365, 152] width 27 height 5
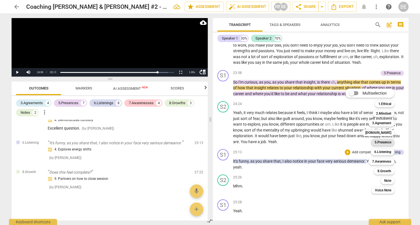
click at [385, 140] on b "5.Presence" at bounding box center [383, 142] width 17 height 7
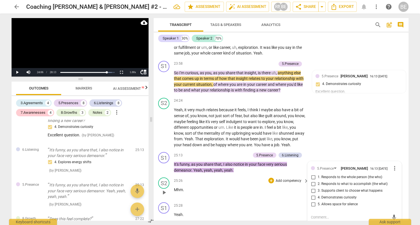
scroll to position [2344, 0]
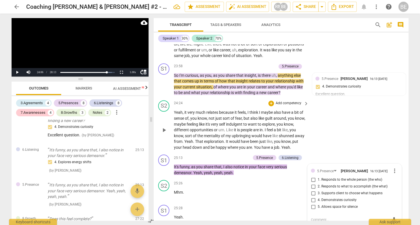
click at [357, 116] on div "S2 play_arrow pause 24:24 + Add competency keyboard_arrow_right Yeah , it very …" at bounding box center [281, 125] width 255 height 54
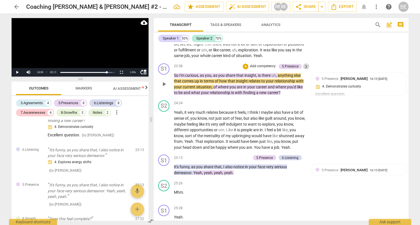
click at [306, 63] on span "keyboard_arrow_right" at bounding box center [306, 66] width 7 height 7
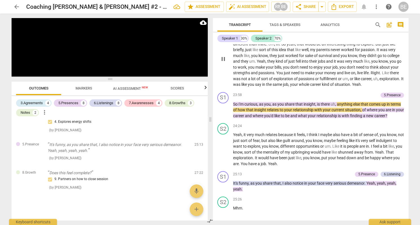
scroll to position [2107, 0]
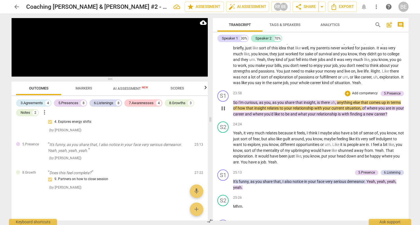
click at [360, 91] on p "Add competency" at bounding box center [365, 93] width 27 height 5
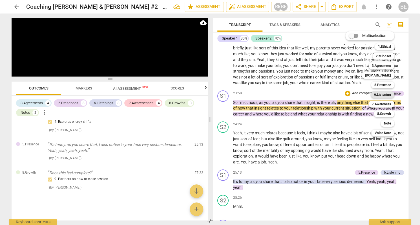
click at [377, 94] on b "6.Listening" at bounding box center [382, 94] width 17 height 7
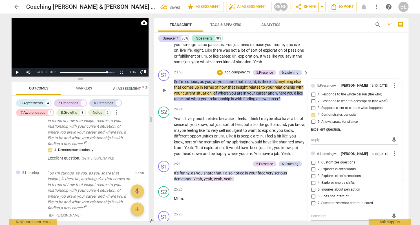
scroll to position [2338, 0]
click at [310, 159] on input "1. Customizes questions" at bounding box center [313, 162] width 9 height 7
click at [311, 186] on input "5. Inquires about perception" at bounding box center [313, 189] width 9 height 7
click at [387, 186] on label "5. Inquires about perception" at bounding box center [352, 189] width 87 height 7
click at [318, 186] on input "5. Inquires about perception" at bounding box center [313, 189] width 9 height 7
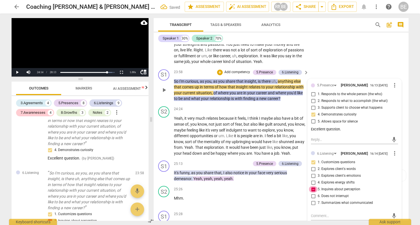
click at [312, 186] on input "5. Inquires about perception" at bounding box center [313, 189] width 9 height 7
click at [313, 186] on input "5. Inquires about perception" at bounding box center [313, 189] width 9 height 7
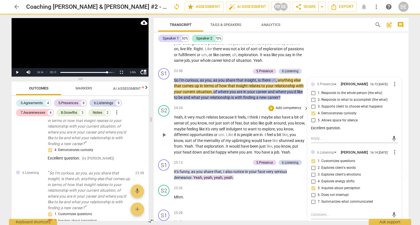
click at [256, 105] on div "24:24 + Add competency keyboard_arrow_right" at bounding box center [241, 108] width 135 height 6
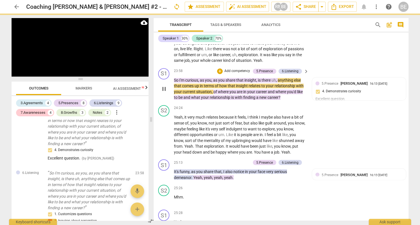
scroll to position [2327, 0]
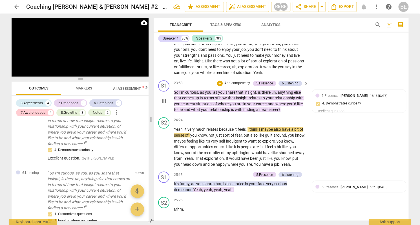
click at [293, 108] on div "S1 play_arrow pause 23:58 + Add competency 5.Presence 6.Listening keyboard_arro…" at bounding box center [281, 96] width 255 height 37
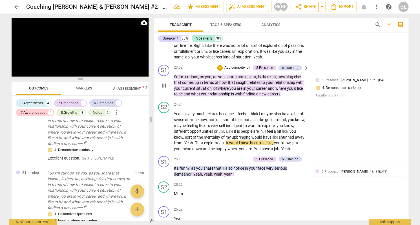
scroll to position [2341, 0]
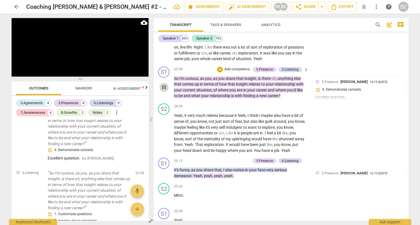
click at [165, 84] on span "pause" at bounding box center [164, 87] width 7 height 7
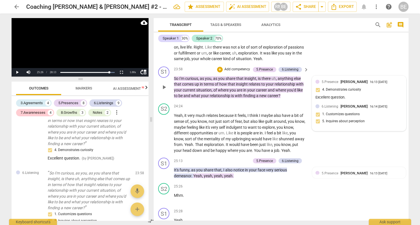
click at [318, 80] on div at bounding box center [318, 82] width 4 height 4
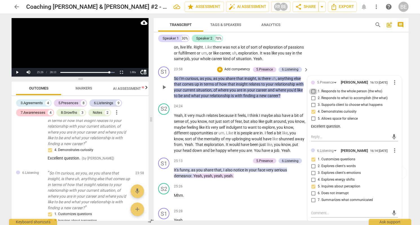
click at [311, 88] on input "1. Responds to the whole person (the who)" at bounding box center [313, 91] width 9 height 7
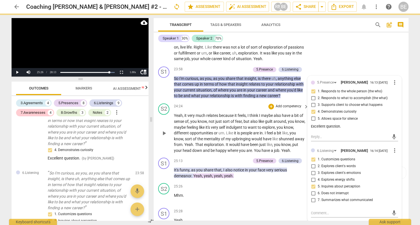
click at [219, 103] on div "24:24 + Add competency keyboard_arrow_right" at bounding box center [241, 106] width 135 height 6
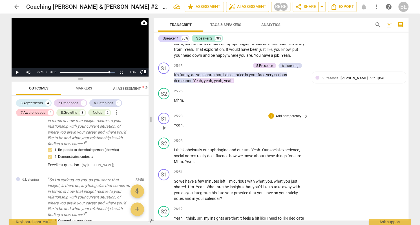
scroll to position [2439, 0]
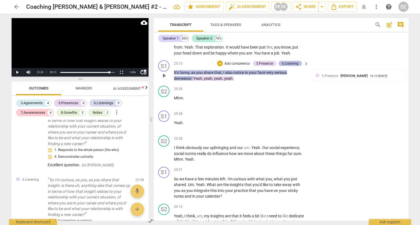
click at [287, 61] on div "6.Listening" at bounding box center [290, 63] width 17 height 5
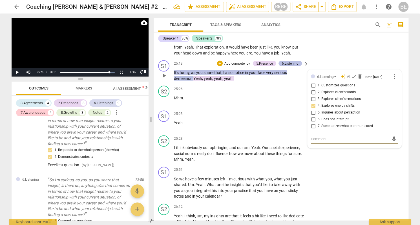
scroll to position [1668, 0]
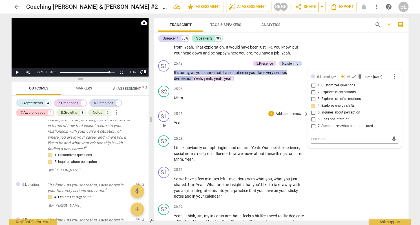
click at [280, 111] on p "Add competency" at bounding box center [288, 113] width 27 height 5
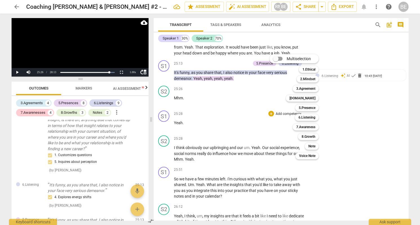
click at [362, 100] on div at bounding box center [210, 112] width 420 height 225
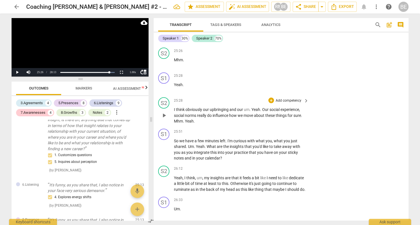
scroll to position [2477, 0]
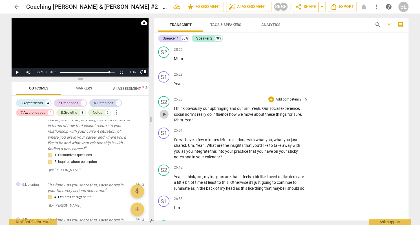
click at [166, 111] on span "play_arrow" at bounding box center [164, 114] width 7 height 7
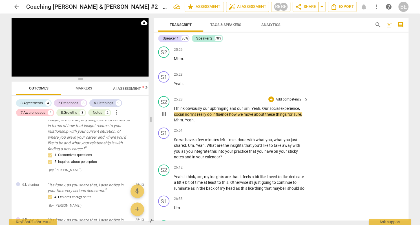
scroll to position [0, 0]
click at [166, 111] on span "pause" at bounding box center [164, 114] width 7 height 7
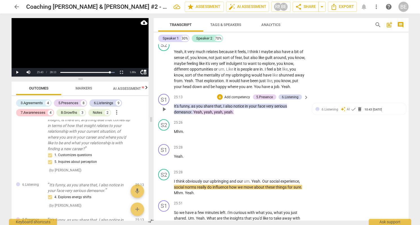
scroll to position [2404, 0]
click at [293, 95] on div "6.Listening" at bounding box center [290, 97] width 17 height 5
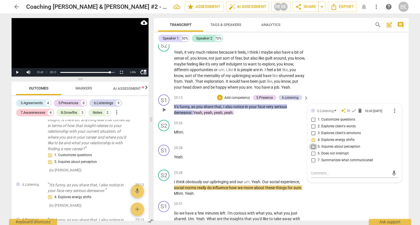
click at [311, 143] on input "5. Inquires about perception" at bounding box center [313, 146] width 9 height 7
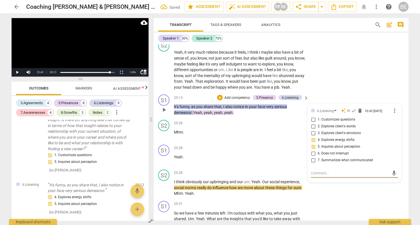
click at [314, 170] on textarea at bounding box center [350, 172] width 78 height 5
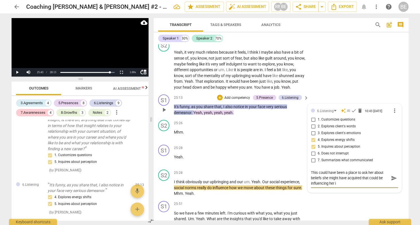
scroll to position [0, 0]
click at [162, 184] on span "play_arrow" at bounding box center [164, 187] width 7 height 7
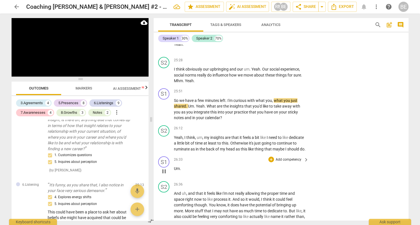
scroll to position [2521, 0]
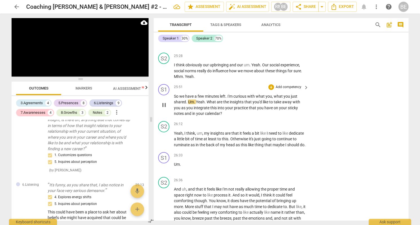
click at [297, 85] on p "Add competency" at bounding box center [288, 87] width 27 height 5
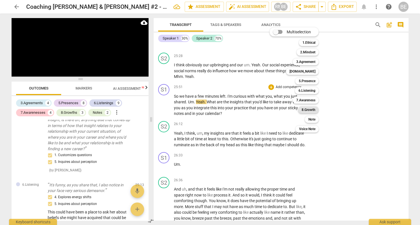
click at [314, 110] on b "8.Growth" at bounding box center [309, 109] width 14 height 7
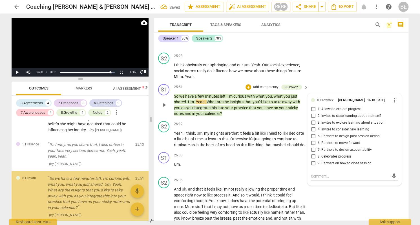
scroll to position [1762, 0]
click at [313, 106] on input "1. Allows to explore progress" at bounding box center [313, 109] width 9 height 7
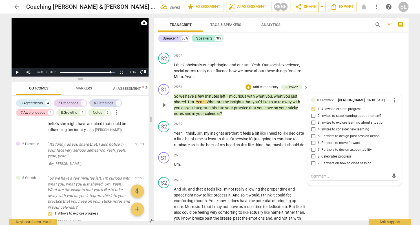
click at [313, 113] on input "2. Invites to state learning about themself" at bounding box center [313, 116] width 9 height 7
click at [314, 106] on input "1. Allows to explore progress" at bounding box center [313, 109] width 9 height 7
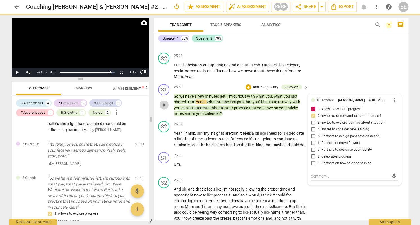
click at [165, 102] on span "play_arrow" at bounding box center [164, 105] width 7 height 7
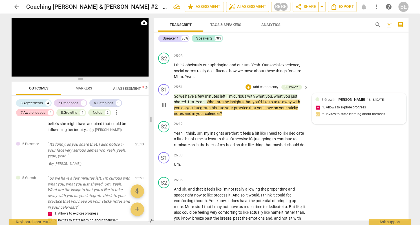
click at [318, 100] on div "8.Growth [PERSON_NAME] 16:18 [DATE] 1. Allows to explore progress 2. Invites to…" at bounding box center [359, 109] width 87 height 24
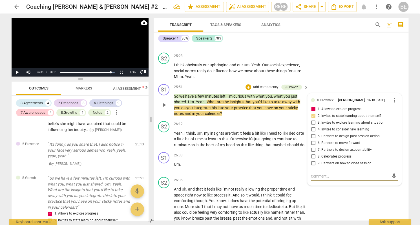
click at [313, 106] on input "1. Allows to explore progress" at bounding box center [313, 109] width 9 height 7
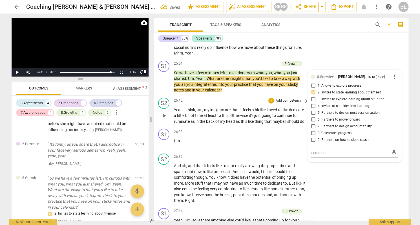
scroll to position [0, 0]
click at [164, 112] on span "play_arrow" at bounding box center [164, 115] width 7 height 7
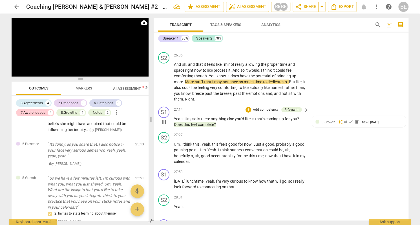
click at [277, 107] on p "Add competency" at bounding box center [265, 109] width 27 height 5
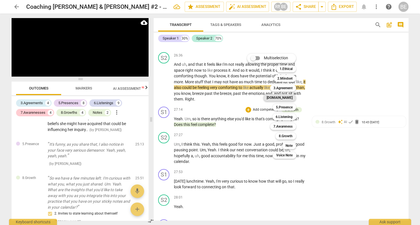
click at [291, 98] on b "[DOMAIN_NAME]" at bounding box center [280, 97] width 26 height 7
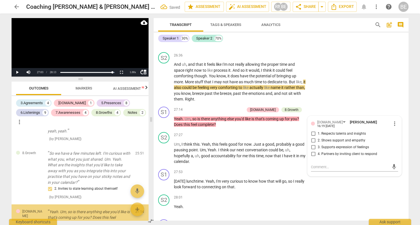
scroll to position [1815, 0]
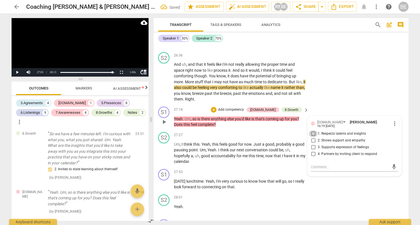
click at [312, 130] on input "1. Respects talents and insights" at bounding box center [313, 133] width 9 height 7
click at [313, 144] on input "3. Supports expression of feelings" at bounding box center [313, 147] width 9 height 7
click at [164, 149] on span "play_arrow" at bounding box center [164, 152] width 7 height 7
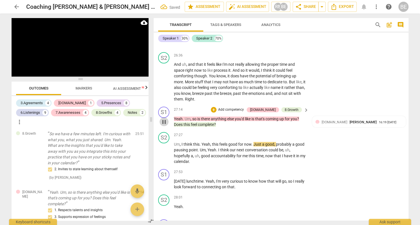
click at [165, 118] on span "pause" at bounding box center [164, 121] width 7 height 7
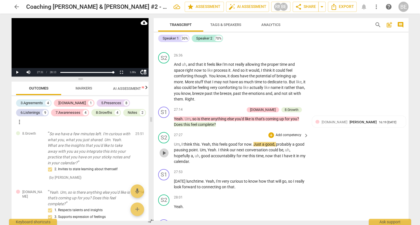
click at [165, 149] on span "play_arrow" at bounding box center [164, 152] width 7 height 7
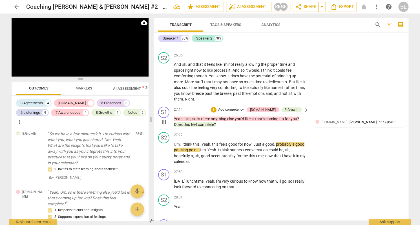
click at [222, 116] on span "anything" at bounding box center [219, 118] width 16 height 5
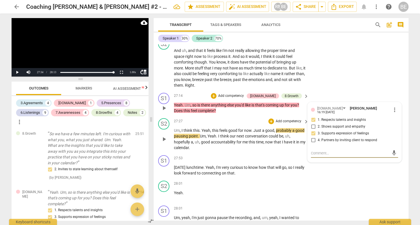
scroll to position [2659, 0]
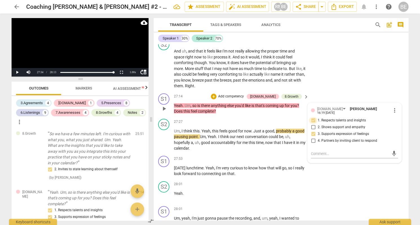
click at [314, 117] on input "1. Respects talents and insights" at bounding box center [313, 120] width 9 height 7
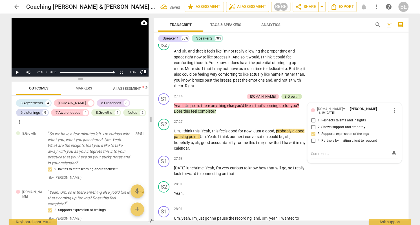
click at [290, 94] on div "8.Growth" at bounding box center [292, 96] width 14 height 5
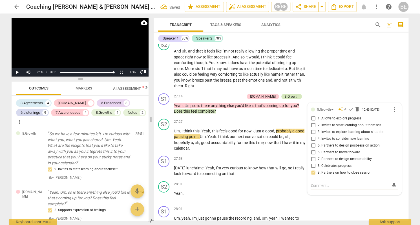
scroll to position [1850, 0]
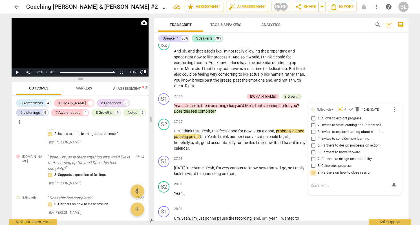
click at [314, 169] on input "9. Partners on how to close session" at bounding box center [313, 172] width 9 height 7
click at [312, 169] on input "9. Partners on how to close session" at bounding box center [313, 172] width 9 height 7
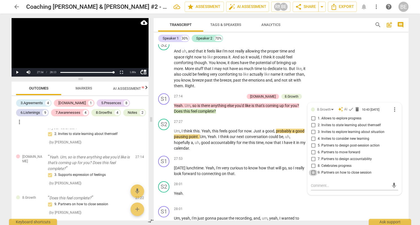
click at [312, 169] on input "9. Partners on how to close session" at bounding box center [313, 172] width 9 height 7
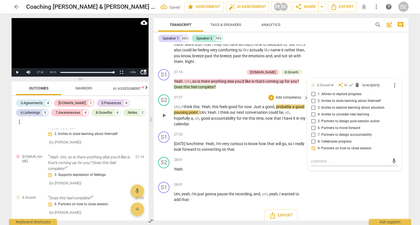
scroll to position [2683, 0]
click at [294, 132] on p "Add competency" at bounding box center [288, 134] width 27 height 5
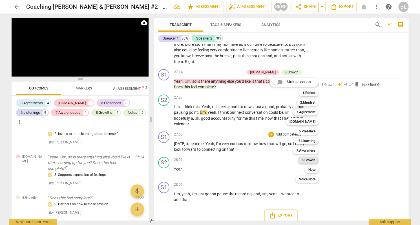
click at [316, 160] on div "8.Growth" at bounding box center [308, 160] width 21 height 7
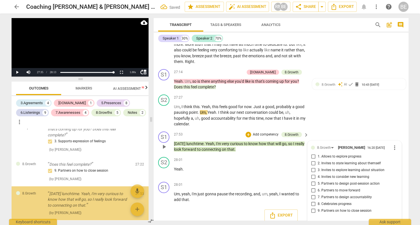
scroll to position [2684, 0]
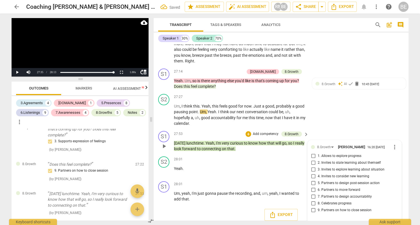
click at [313, 200] on input "8. Celebrates progress" at bounding box center [313, 203] width 9 height 7
drag, startPoint x: 265, startPoint y: 160, endPoint x: 247, endPoint y: 157, distance: 18.3
click at [251, 158] on div "28:01 + Add competency keyboard_arrow_right Yeah ." at bounding box center [241, 166] width 135 height 20
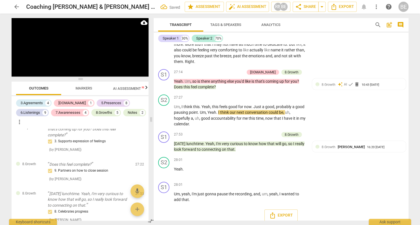
scroll to position [0, 0]
click at [336, 190] on div "S1 play_arrow pause 28:01 + Add competency keyboard_arrow_right Um , yeah , I'm…" at bounding box center [281, 191] width 255 height 25
click at [166, 193] on span "pause" at bounding box center [164, 196] width 7 height 7
